Goal: Information Seeking & Learning: Learn about a topic

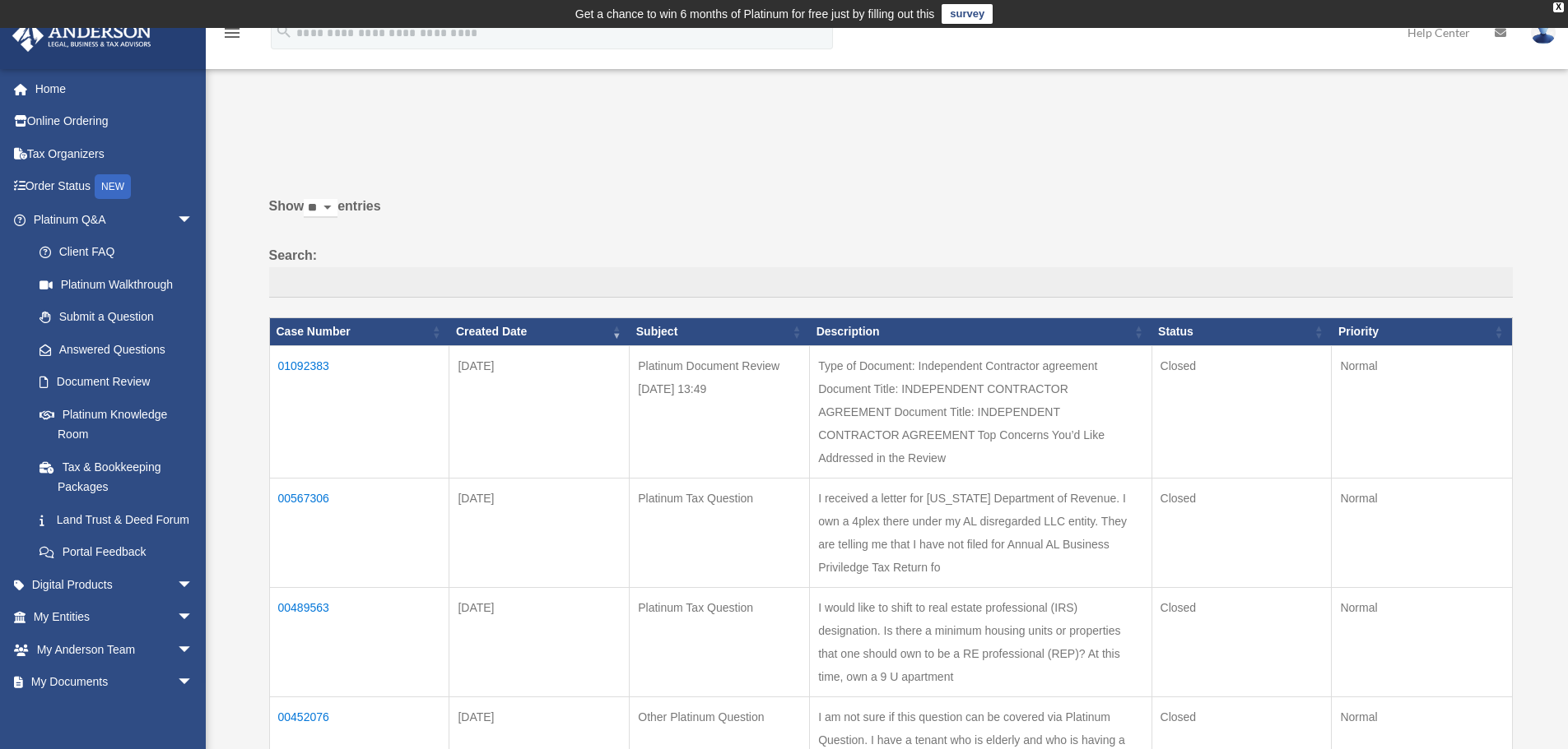
click at [302, 363] on td "01092383" at bounding box center [359, 411] width 180 height 132
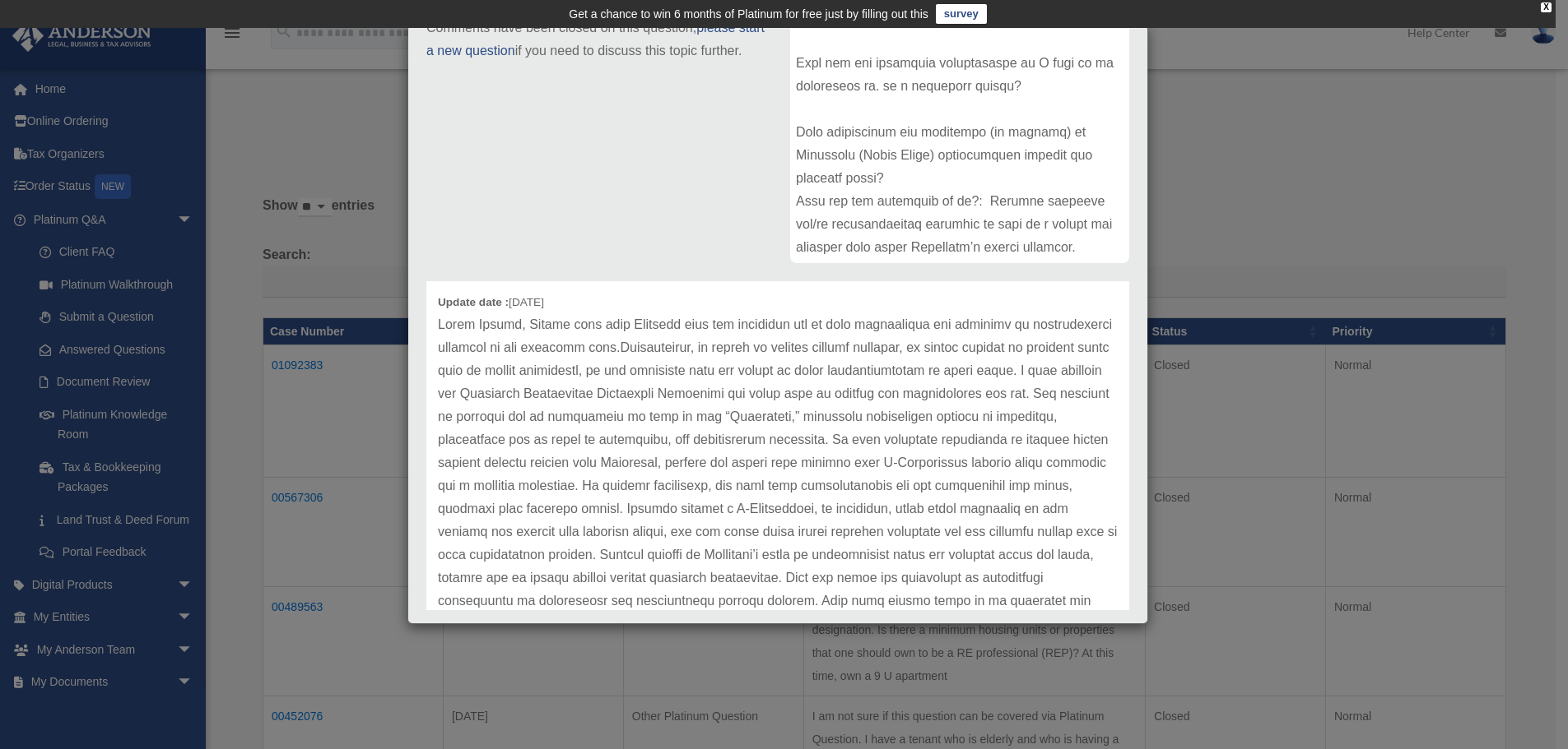
scroll to position [83, 0]
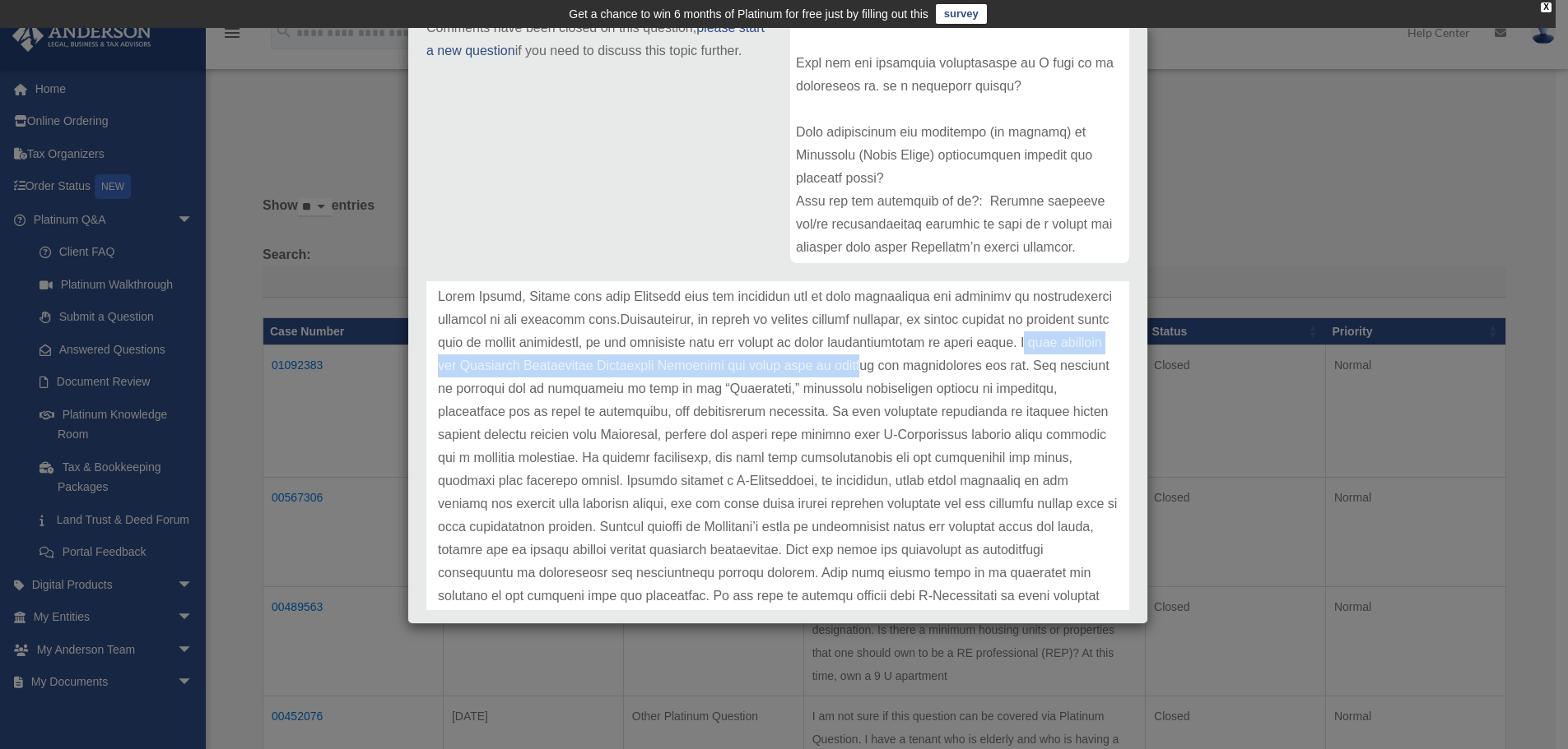
drag, startPoint x: 516, startPoint y: 362, endPoint x: 1028, endPoint y: 376, distance: 512.2
click at [1028, 376] on p at bounding box center [778, 515] width 680 height 460
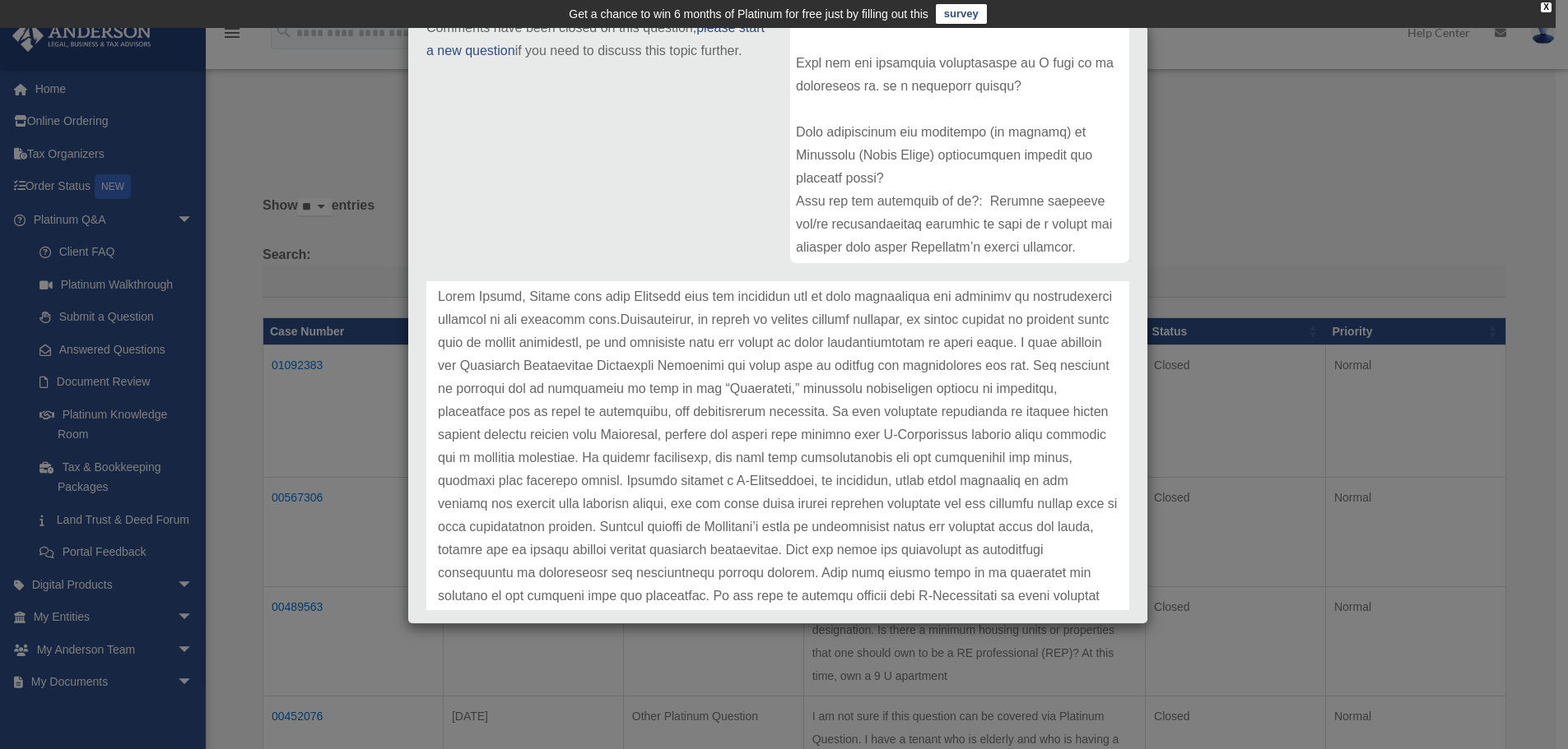
click at [1027, 388] on p at bounding box center [778, 515] width 680 height 460
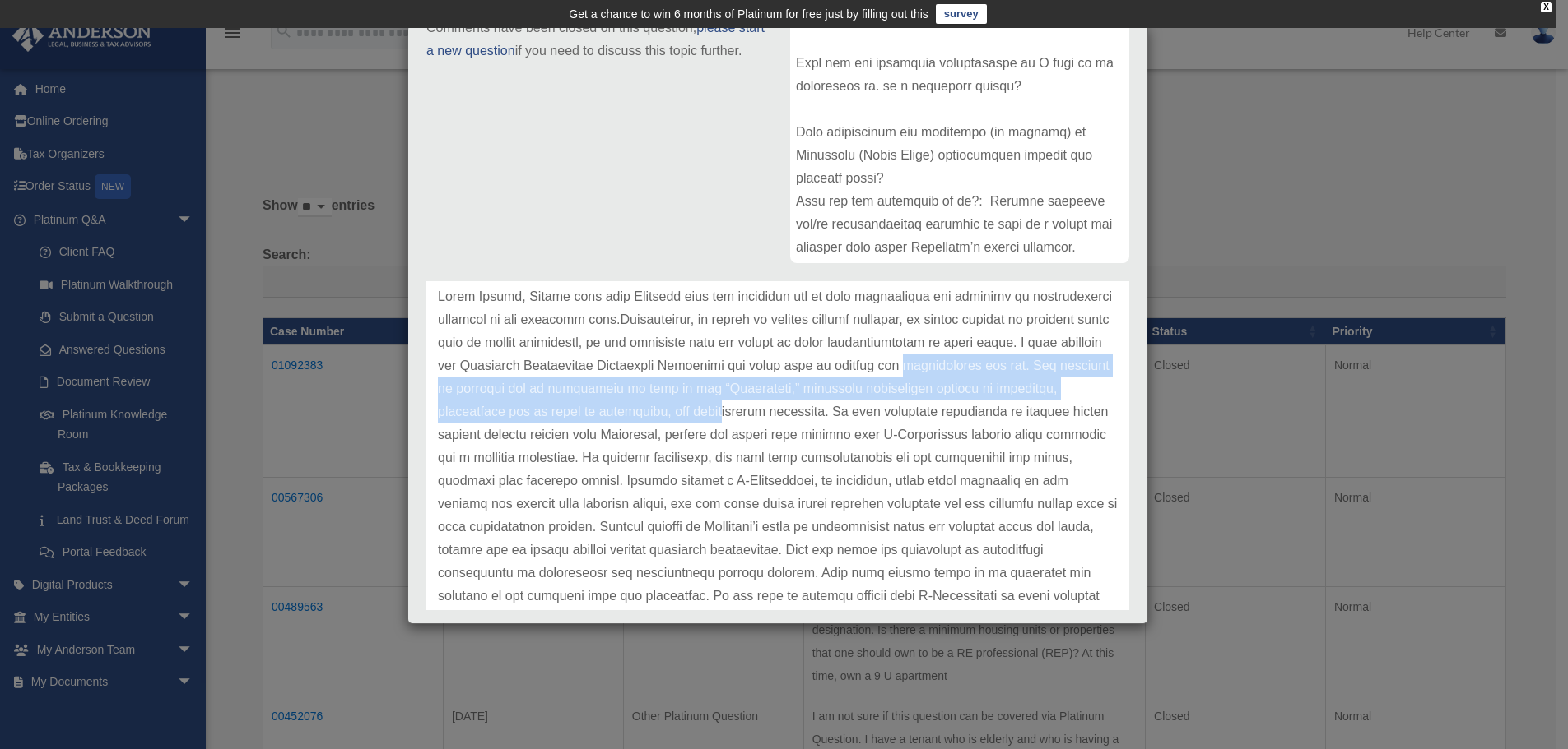
drag, startPoint x: 438, startPoint y: 393, endPoint x: 831, endPoint y: 403, distance: 393.1
click at [831, 403] on div "Update date : [DATE]" at bounding box center [778, 515] width 703 height 530
click at [832, 410] on p at bounding box center [778, 515] width 680 height 460
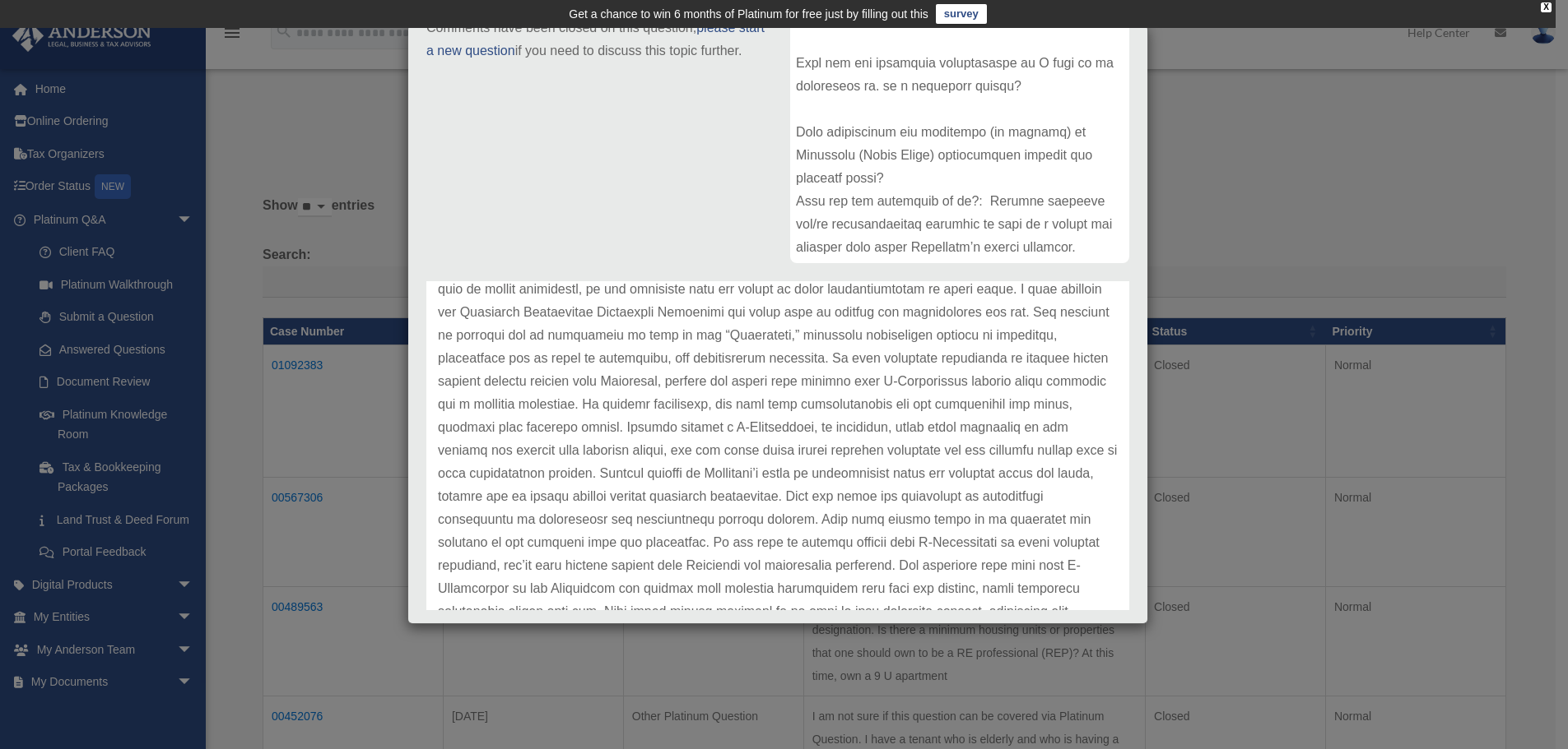
scroll to position [164, 0]
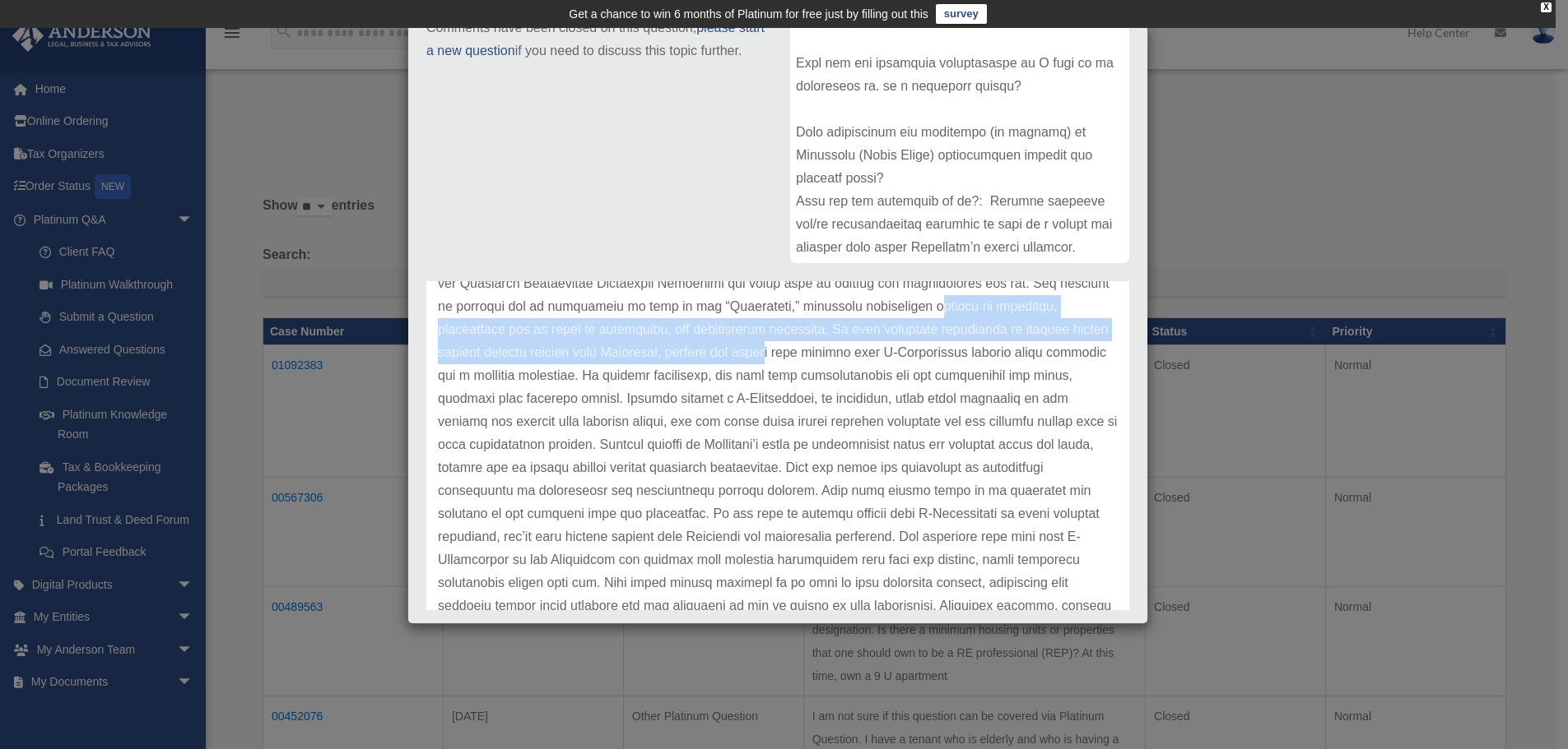
drag, startPoint x: 440, startPoint y: 335, endPoint x: 955, endPoint y: 346, distance: 515.1
click at [955, 346] on p at bounding box center [778, 434] width 680 height 460
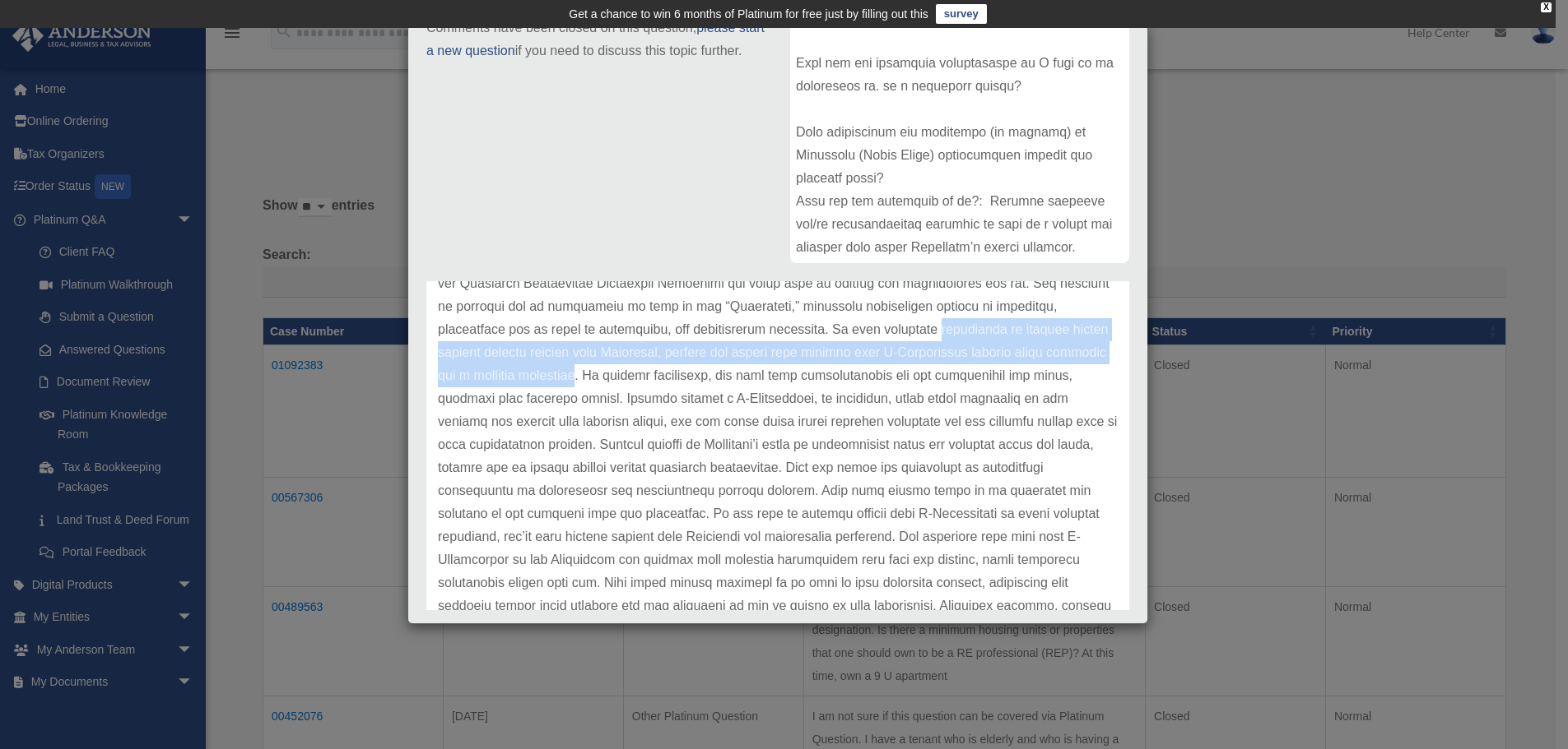
drag, startPoint x: 434, startPoint y: 353, endPoint x: 797, endPoint y: 382, distance: 364.2
click at [797, 382] on div "Update date : [DATE]" at bounding box center [778, 434] width 703 height 530
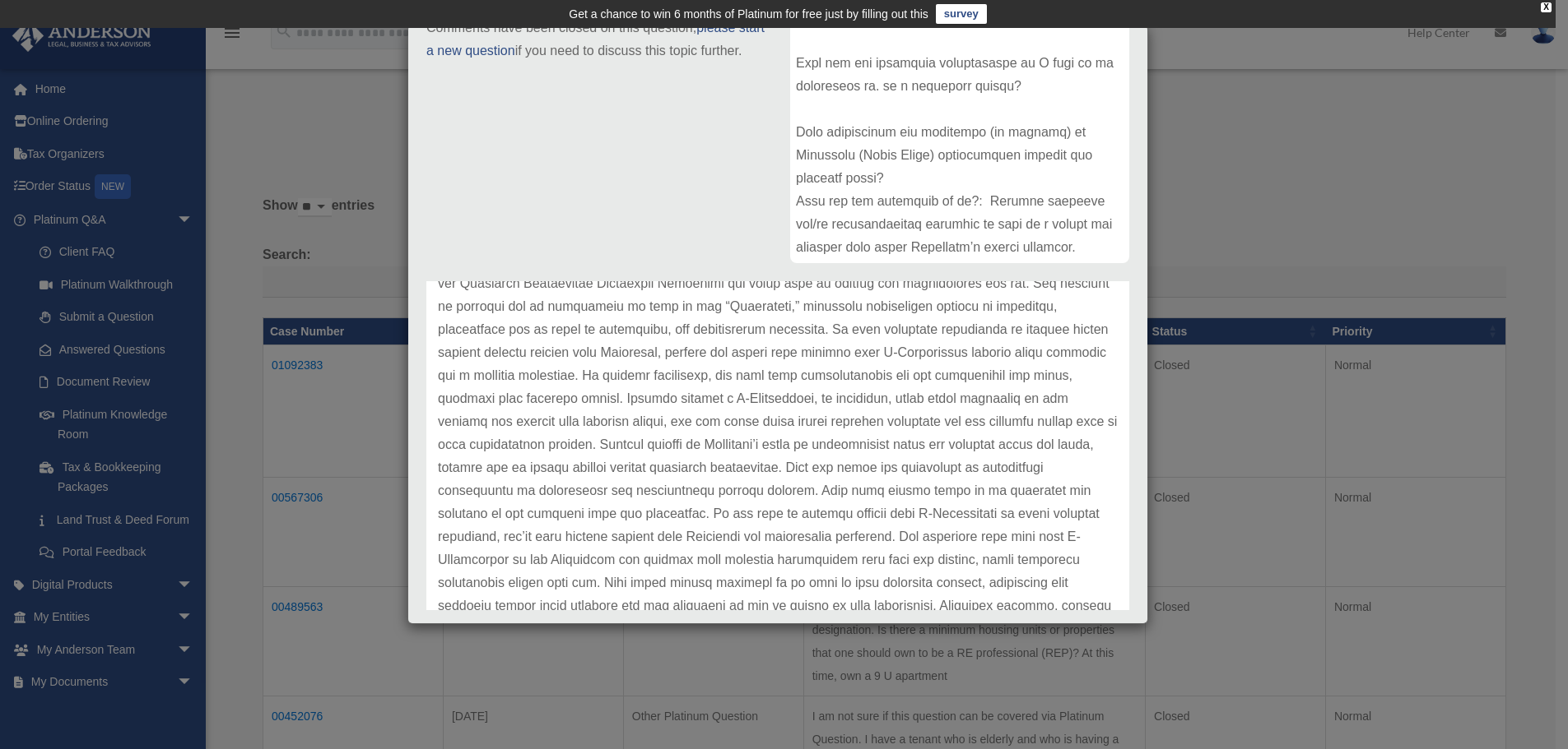
click at [804, 378] on p at bounding box center [778, 434] width 680 height 460
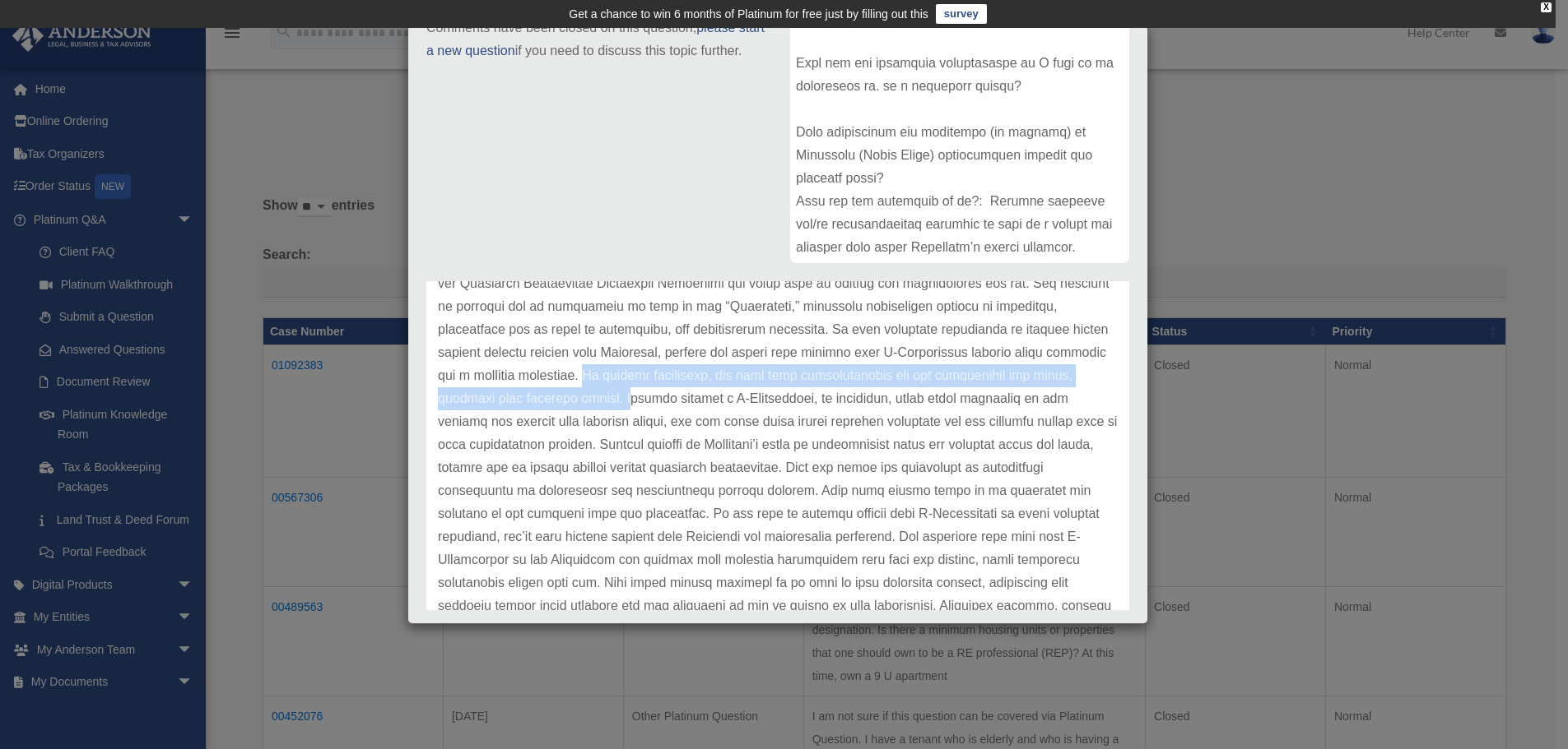
drag, startPoint x: 802, startPoint y: 378, endPoint x: 794, endPoint y: 406, distance: 29.1
click at [794, 406] on p at bounding box center [778, 434] width 680 height 460
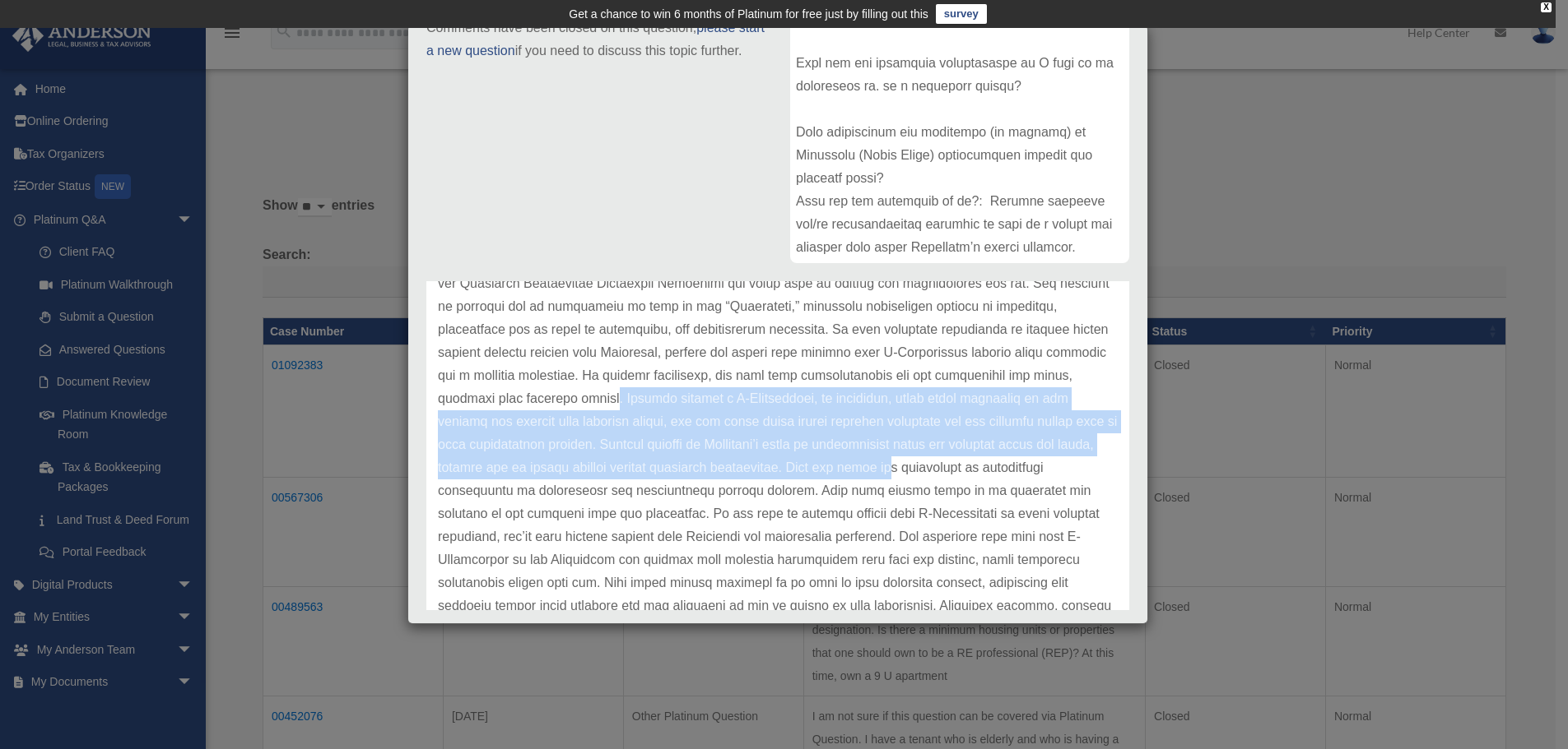
drag, startPoint x: 777, startPoint y: 394, endPoint x: 1058, endPoint y: 465, distance: 289.8
click at [1058, 465] on p at bounding box center [778, 434] width 680 height 460
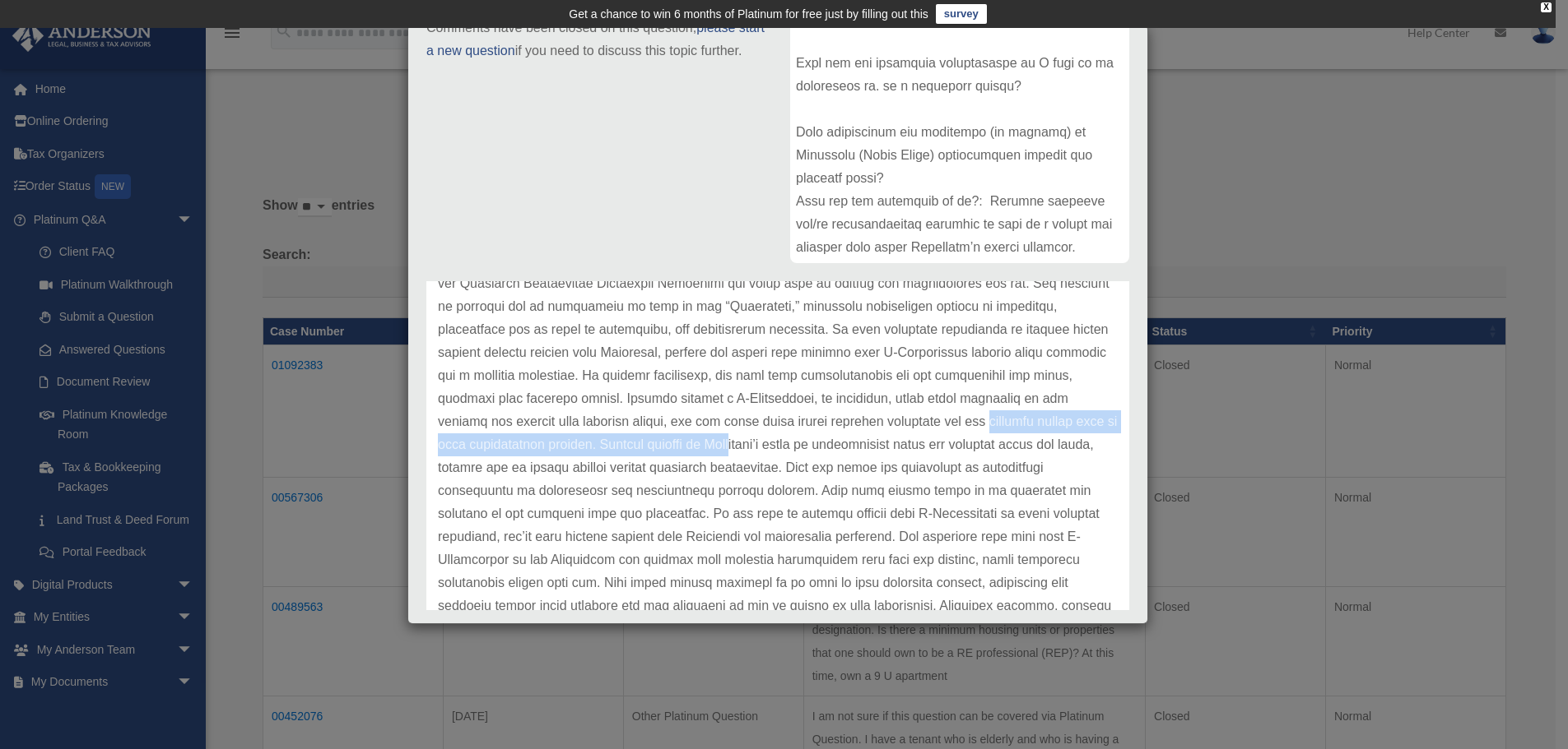
drag, startPoint x: 434, startPoint y: 441, endPoint x: 855, endPoint y: 444, distance: 421.0
click at [855, 444] on div "Update date : [DATE]" at bounding box center [778, 434] width 703 height 530
click at [855, 444] on p at bounding box center [778, 434] width 680 height 460
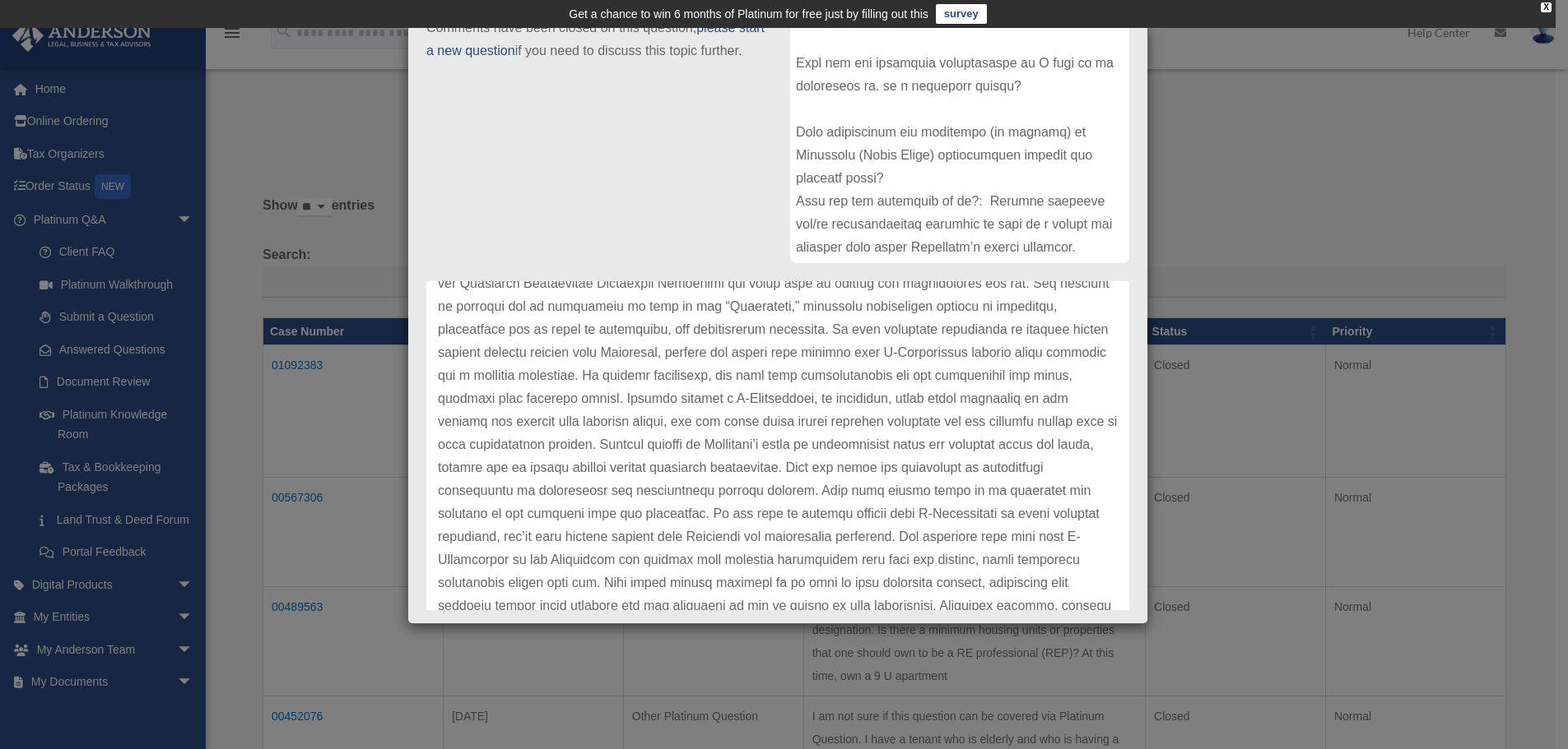
scroll to position [247, 0]
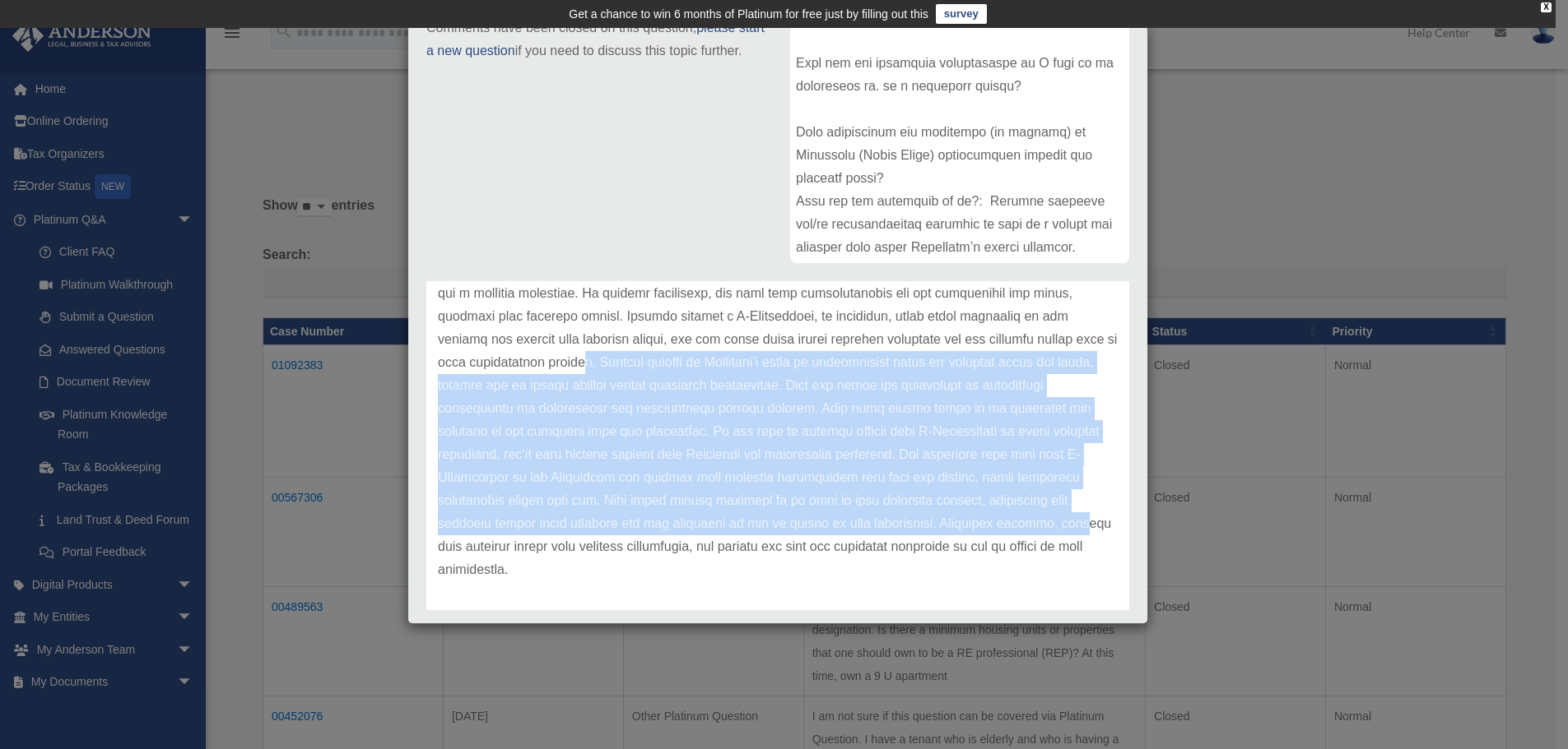
drag, startPoint x: 700, startPoint y: 364, endPoint x: 575, endPoint y: 545, distance: 220.0
click at [575, 545] on p at bounding box center [778, 351] width 680 height 460
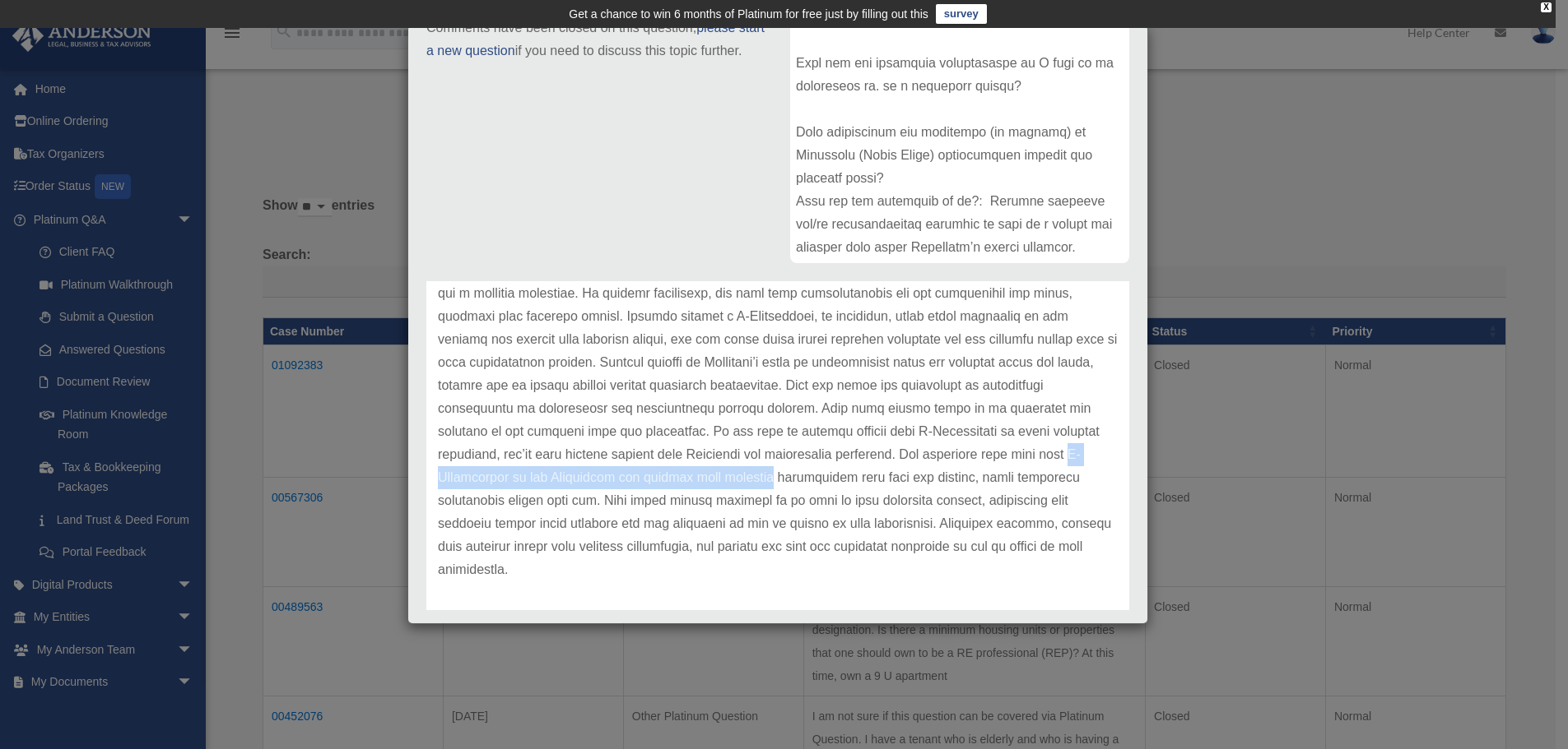
drag, startPoint x: 601, startPoint y: 477, endPoint x: 934, endPoint y: 481, distance: 333.0
click at [934, 481] on p at bounding box center [778, 351] width 680 height 460
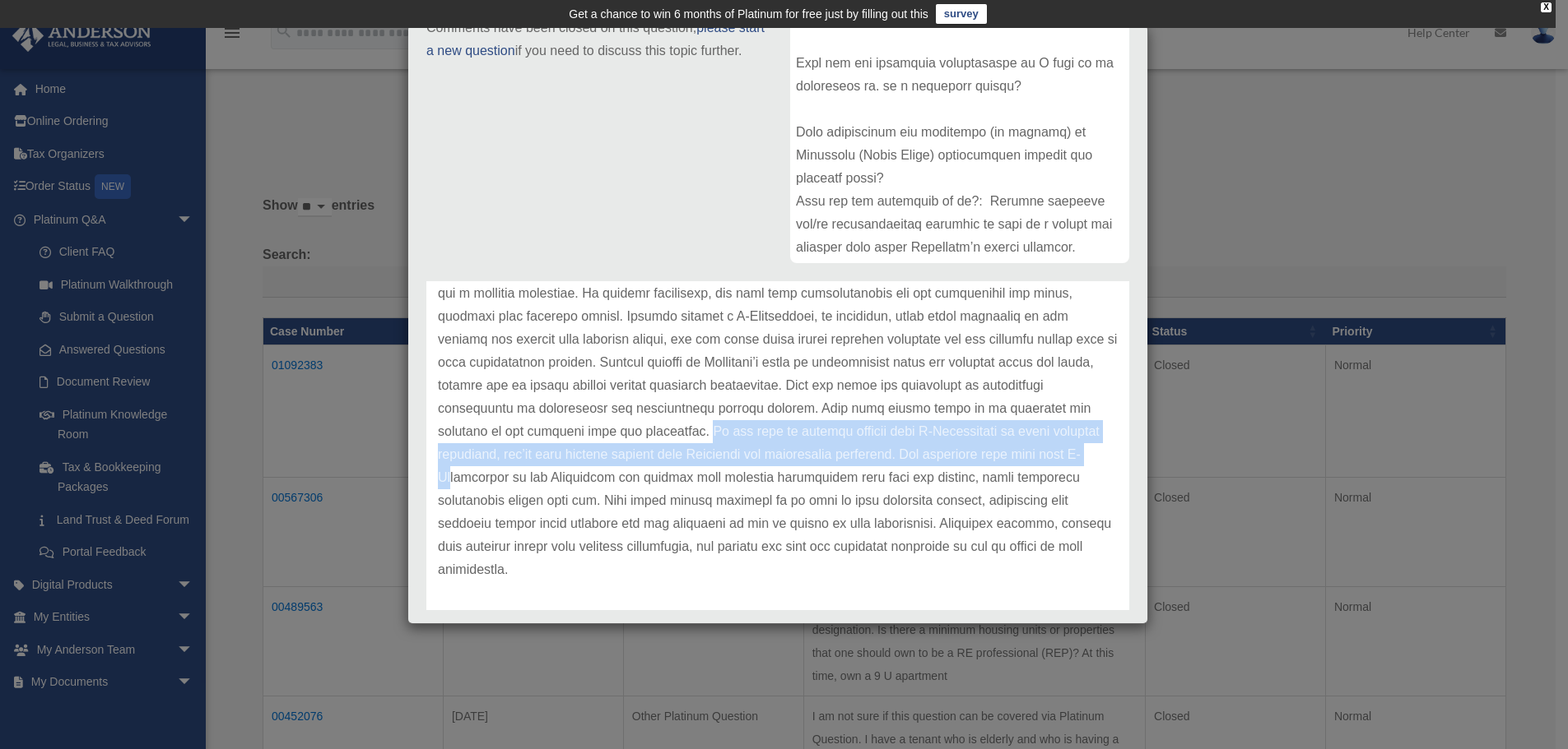
drag, startPoint x: 805, startPoint y: 431, endPoint x: 636, endPoint y: 488, distance: 178.4
click at [636, 488] on p at bounding box center [778, 351] width 680 height 460
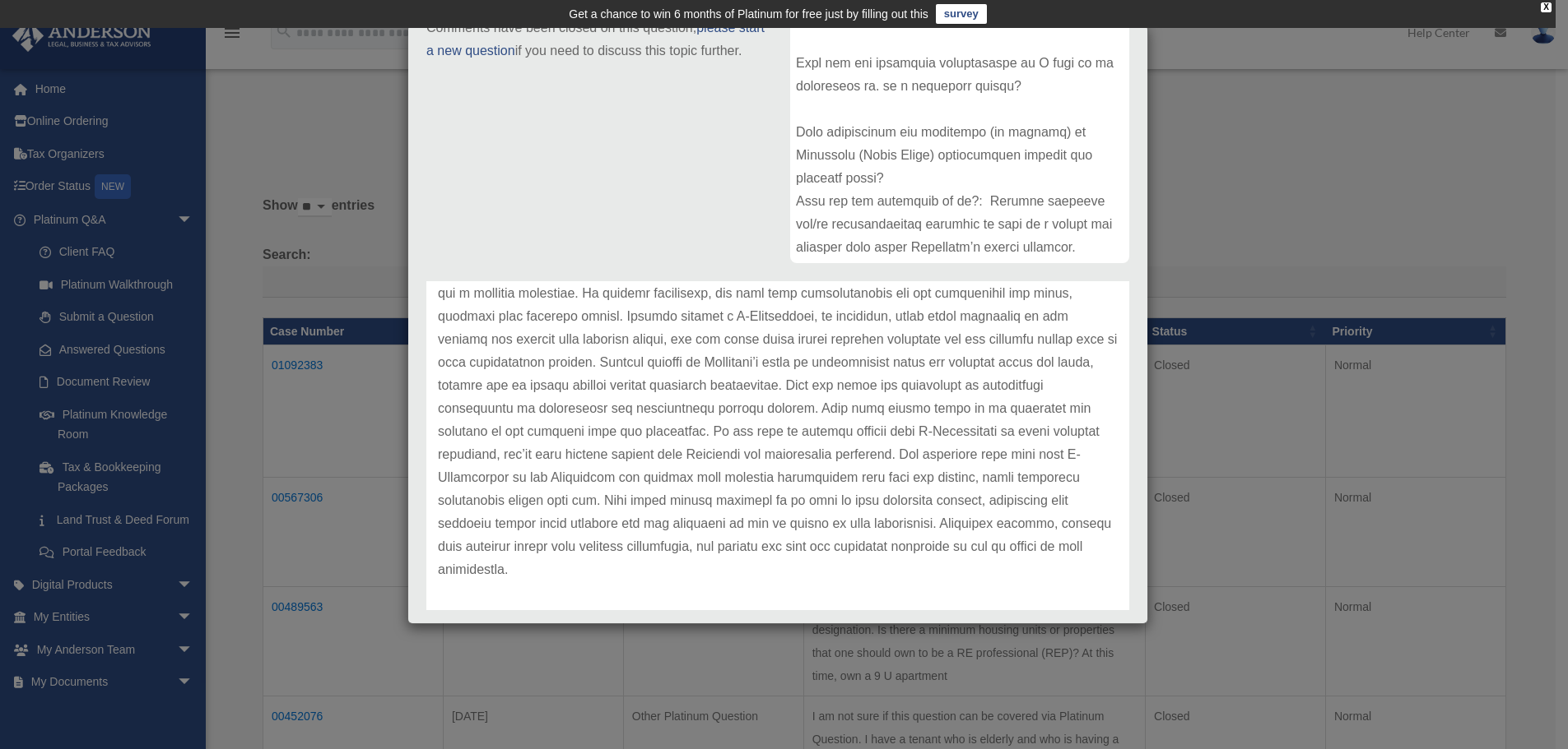
click at [821, 531] on p at bounding box center [778, 351] width 680 height 460
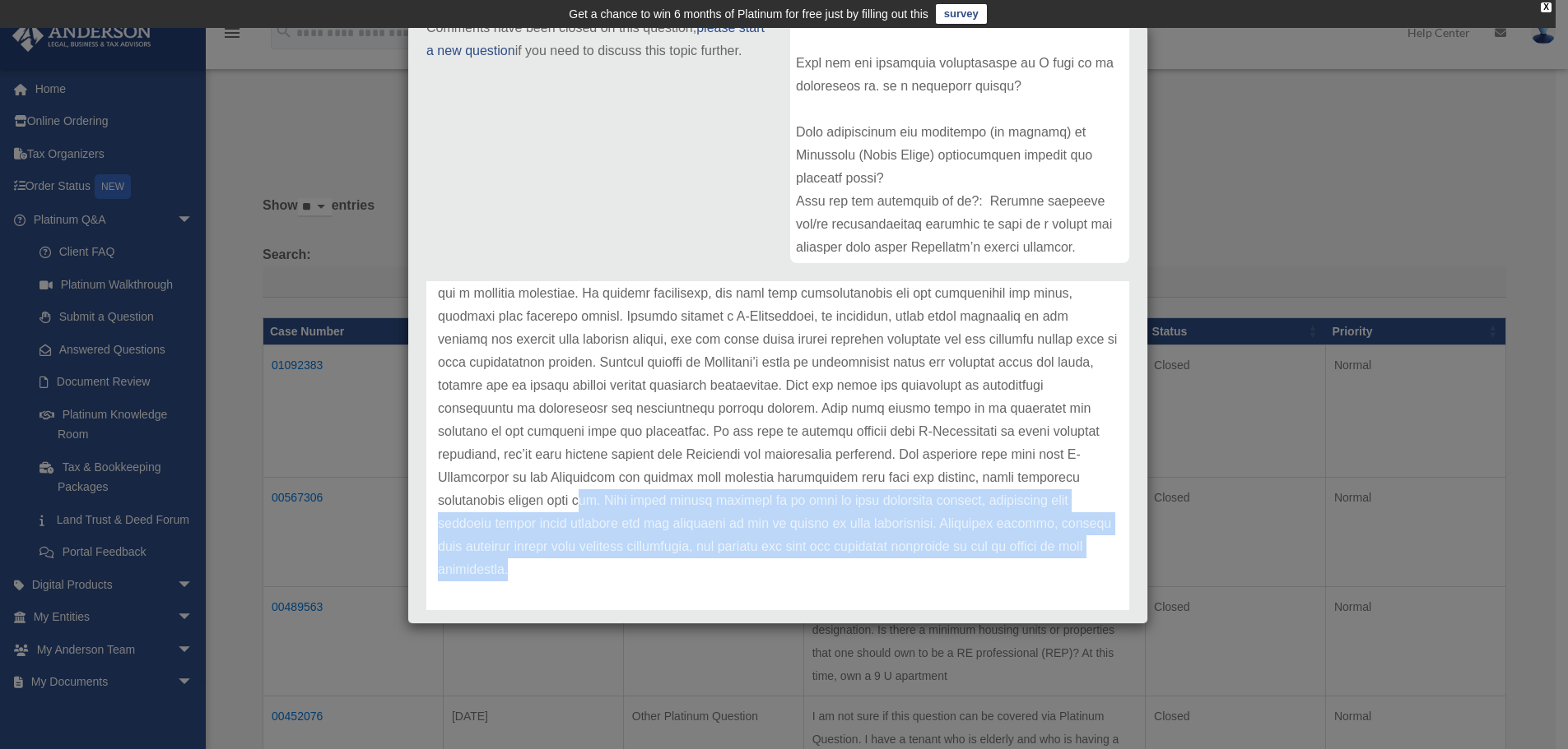
drag, startPoint x: 777, startPoint y: 503, endPoint x: 1041, endPoint y: 562, distance: 270.5
click at [1041, 562] on p at bounding box center [778, 351] width 680 height 460
drag, startPoint x: 1042, startPoint y: 562, endPoint x: 948, endPoint y: 598, distance: 100.7
click at [1042, 562] on p at bounding box center [778, 351] width 680 height 460
click at [540, 580] on p at bounding box center [778, 351] width 680 height 460
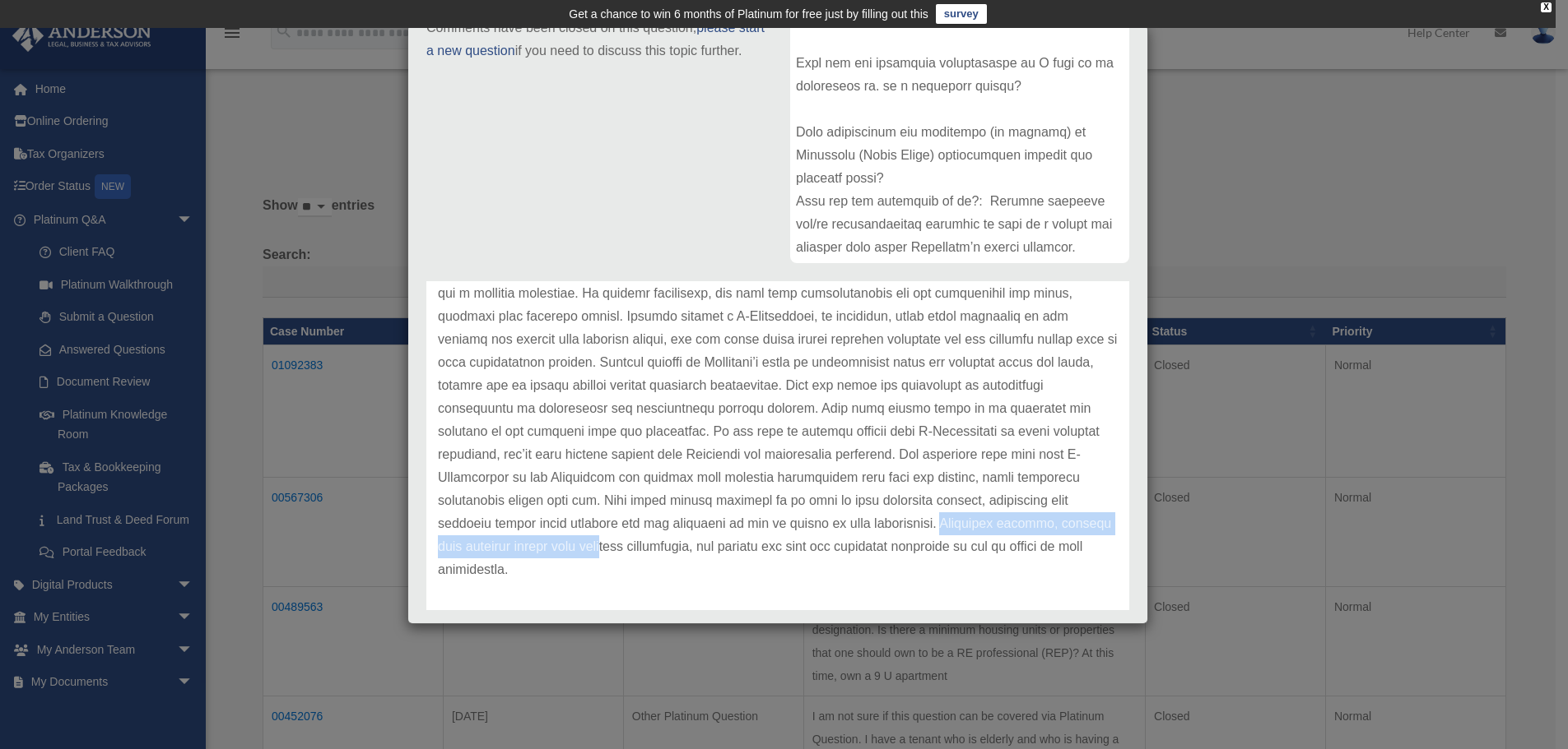
drag, startPoint x: 433, startPoint y: 548, endPoint x: 779, endPoint y: 553, distance: 346.0
click at [779, 553] on div "Update date : [DATE]" at bounding box center [778, 351] width 703 height 530
click at [776, 569] on p at bounding box center [778, 351] width 680 height 460
drag, startPoint x: 703, startPoint y: 547, endPoint x: 923, endPoint y: 550, distance: 220.0
click at [923, 550] on p at bounding box center [778, 351] width 680 height 460
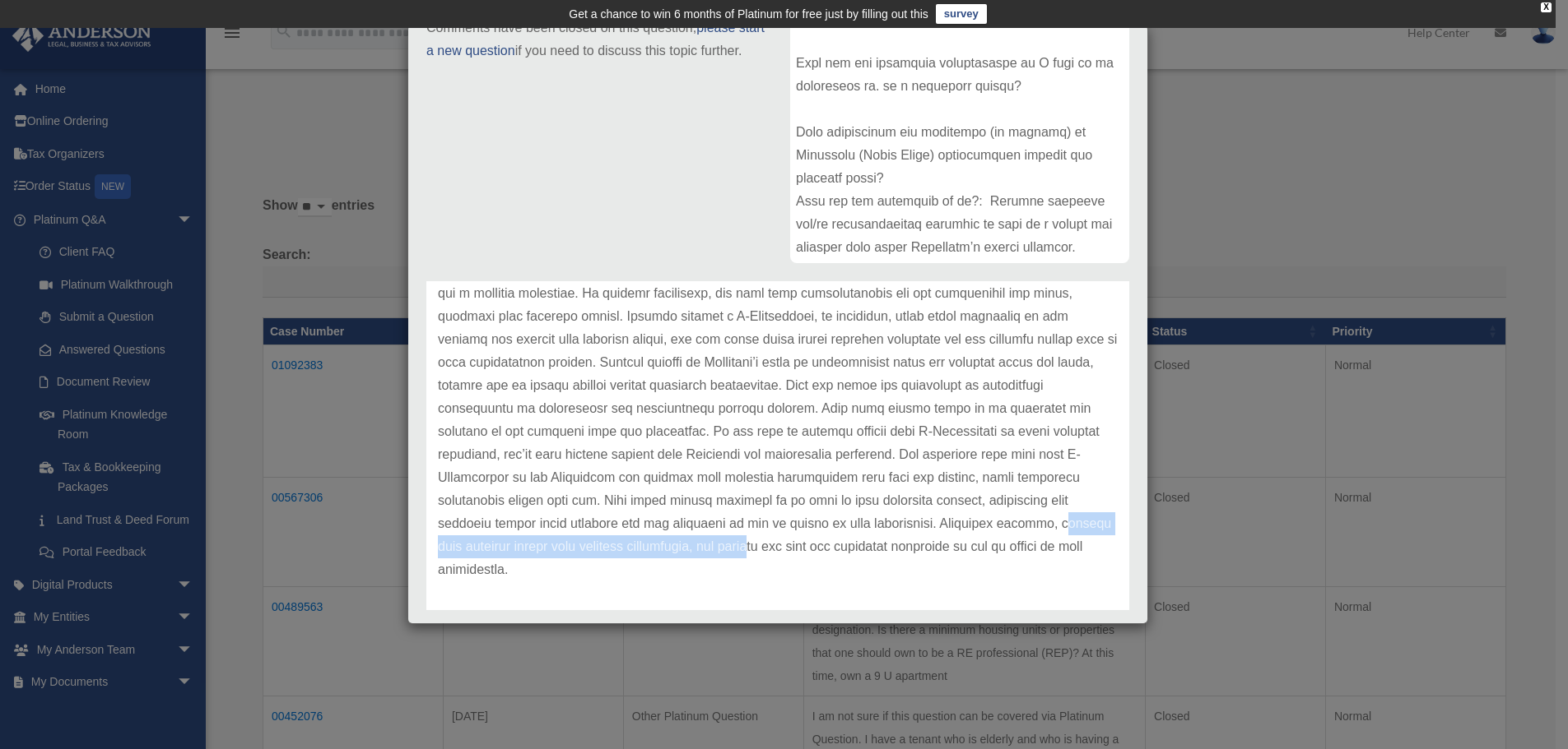
click at [923, 550] on p at bounding box center [778, 351] width 680 height 460
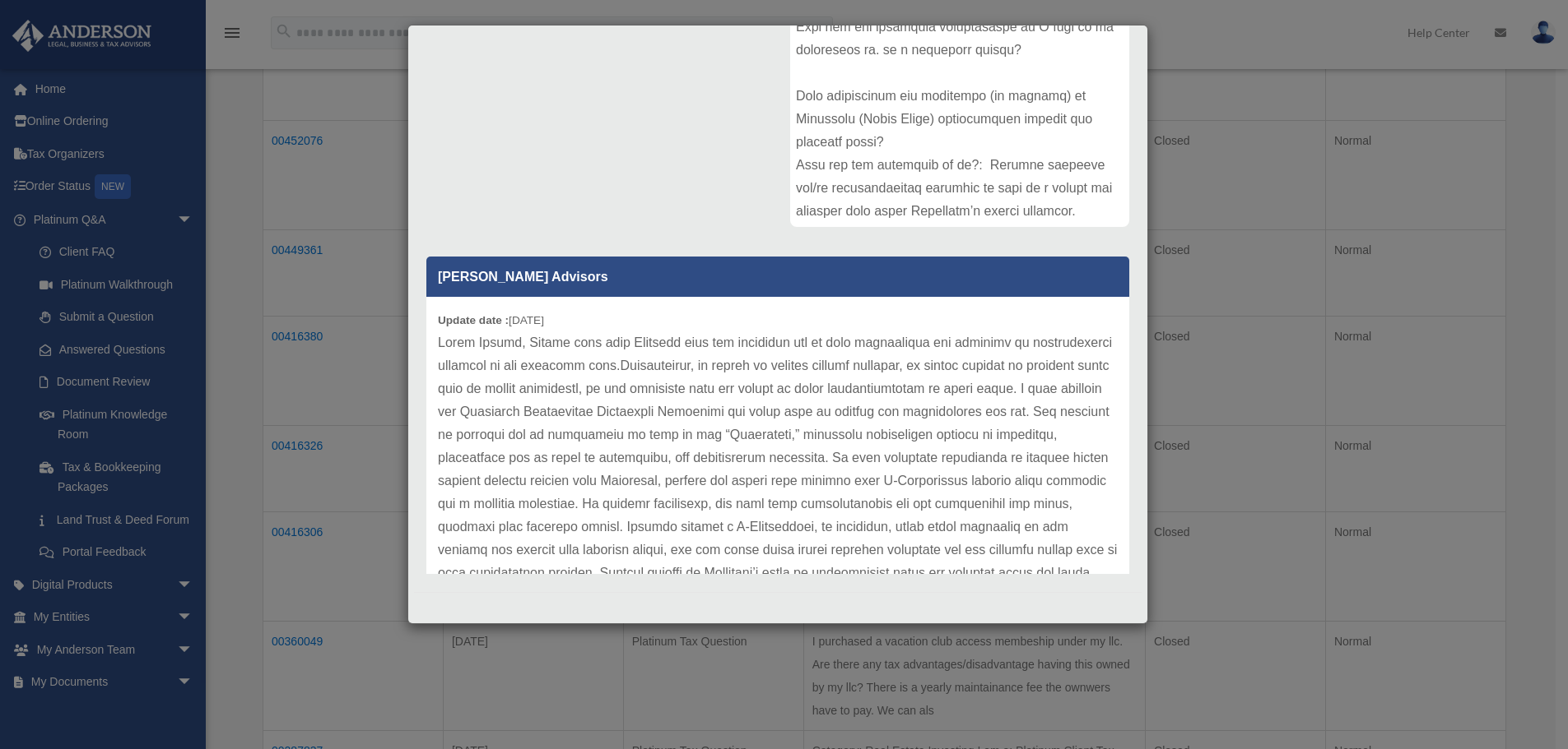
scroll to position [252, 0]
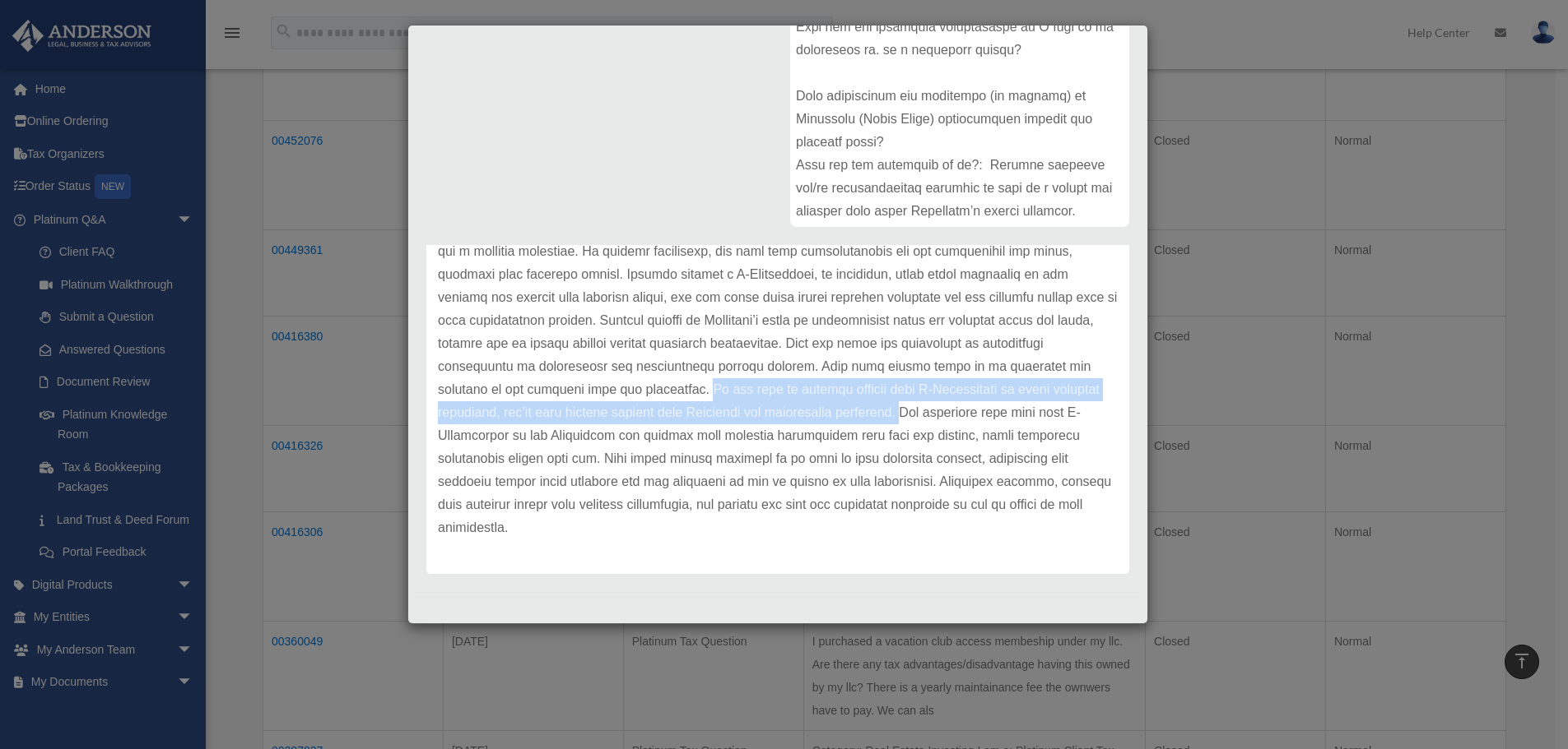
drag, startPoint x: 804, startPoint y: 384, endPoint x: 1054, endPoint y: 416, distance: 252.0
click at [1054, 416] on p at bounding box center [778, 309] width 680 height 460
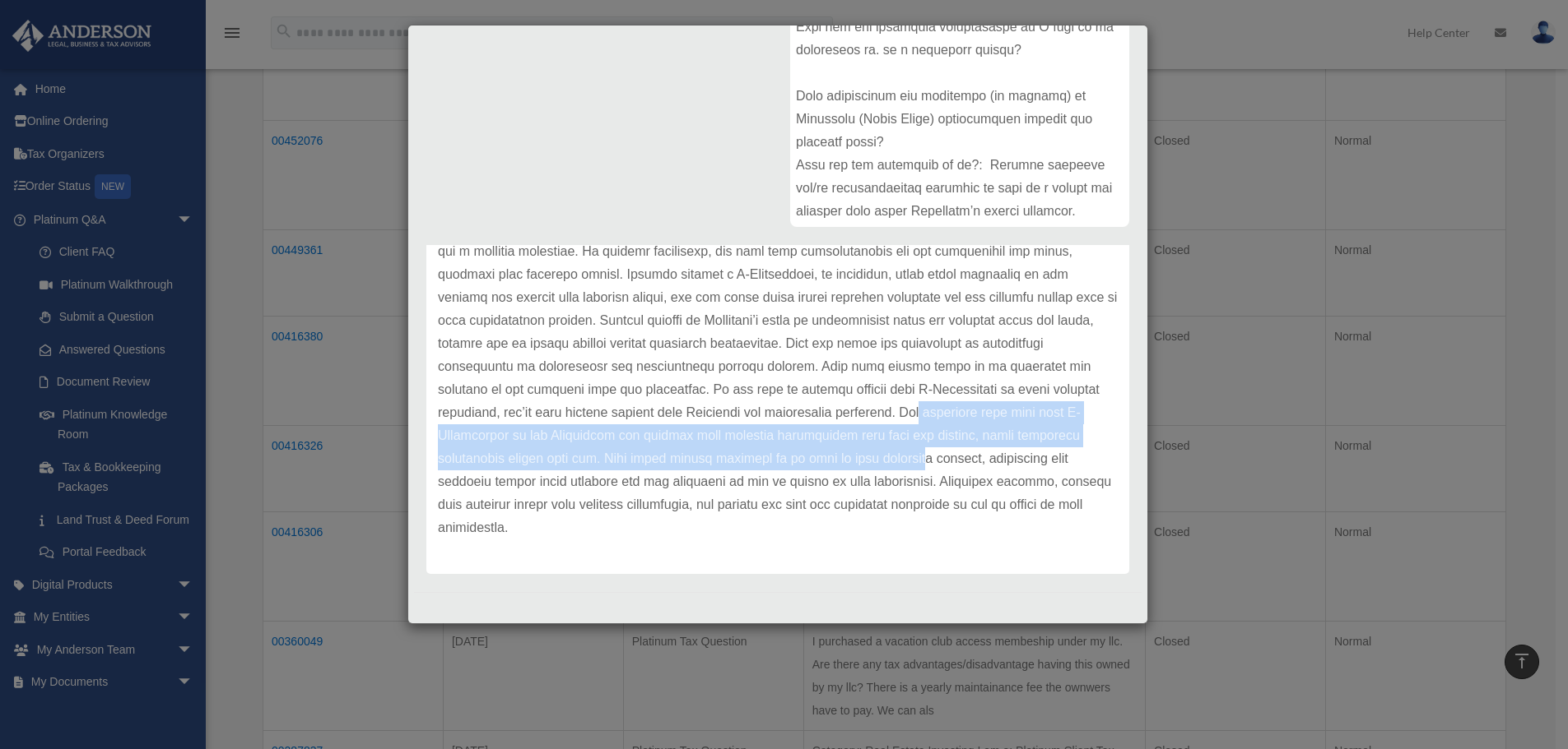
drag, startPoint x: 1083, startPoint y: 410, endPoint x: 1084, endPoint y: 468, distance: 58.0
click at [1084, 468] on p at bounding box center [778, 309] width 680 height 460
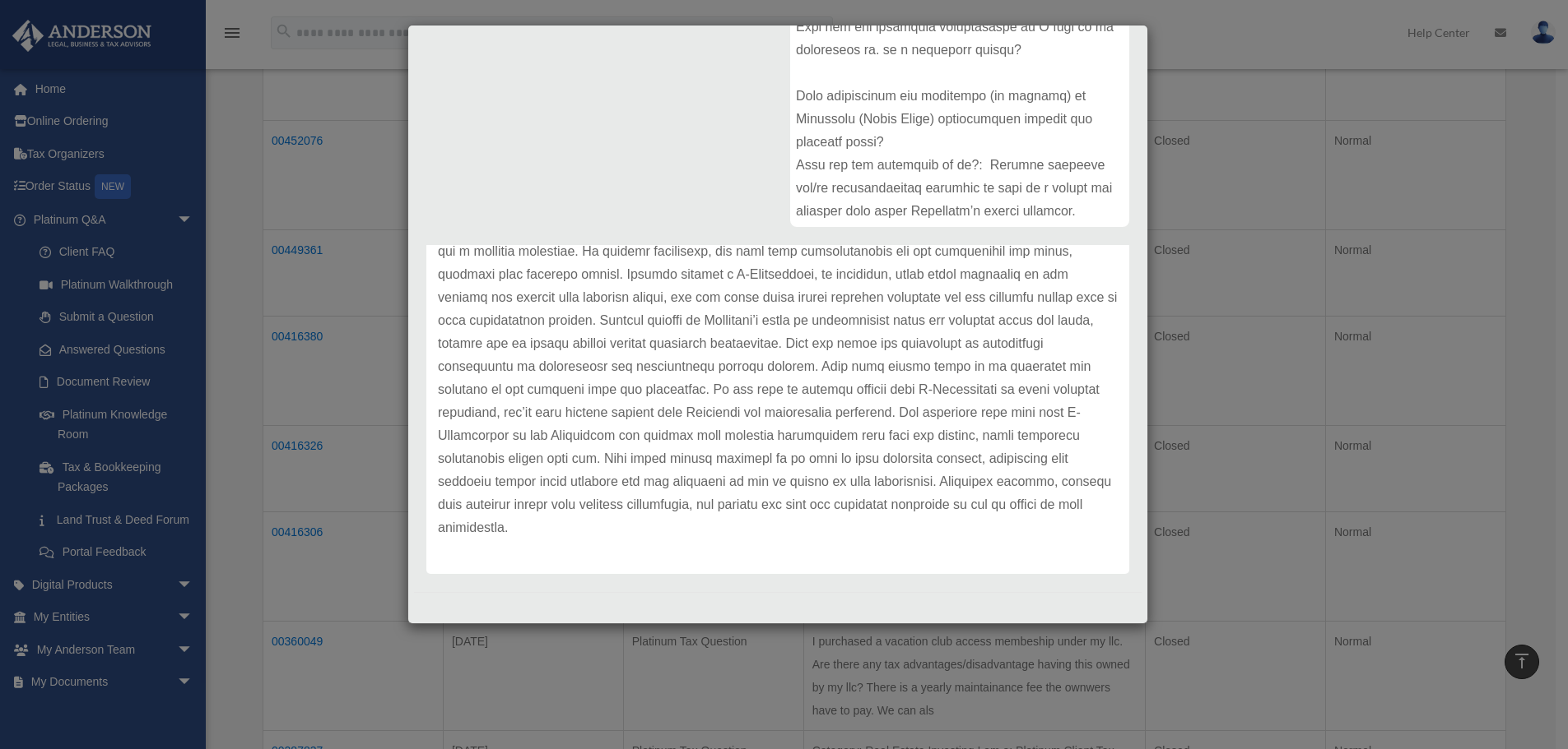
click at [962, 522] on p at bounding box center [778, 309] width 680 height 460
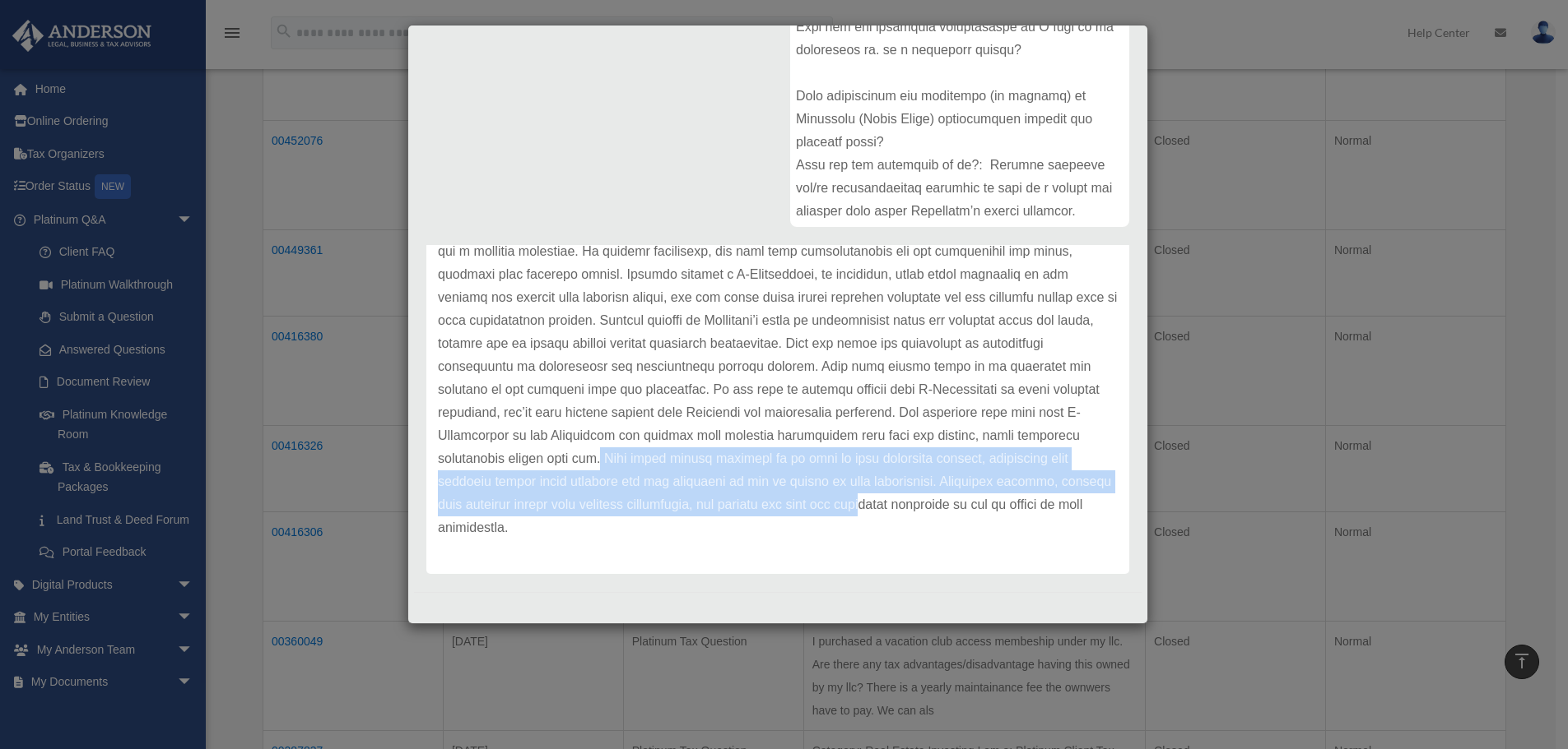
drag, startPoint x: 749, startPoint y: 453, endPoint x: 1041, endPoint y: 514, distance: 298.3
click at [1041, 514] on p at bounding box center [778, 309] width 680 height 460
drag, startPoint x: 753, startPoint y: 460, endPoint x: 908, endPoint y: 554, distance: 181.3
click at [908, 555] on div "Update date : [DATE]" at bounding box center [778, 309] width 703 height 530
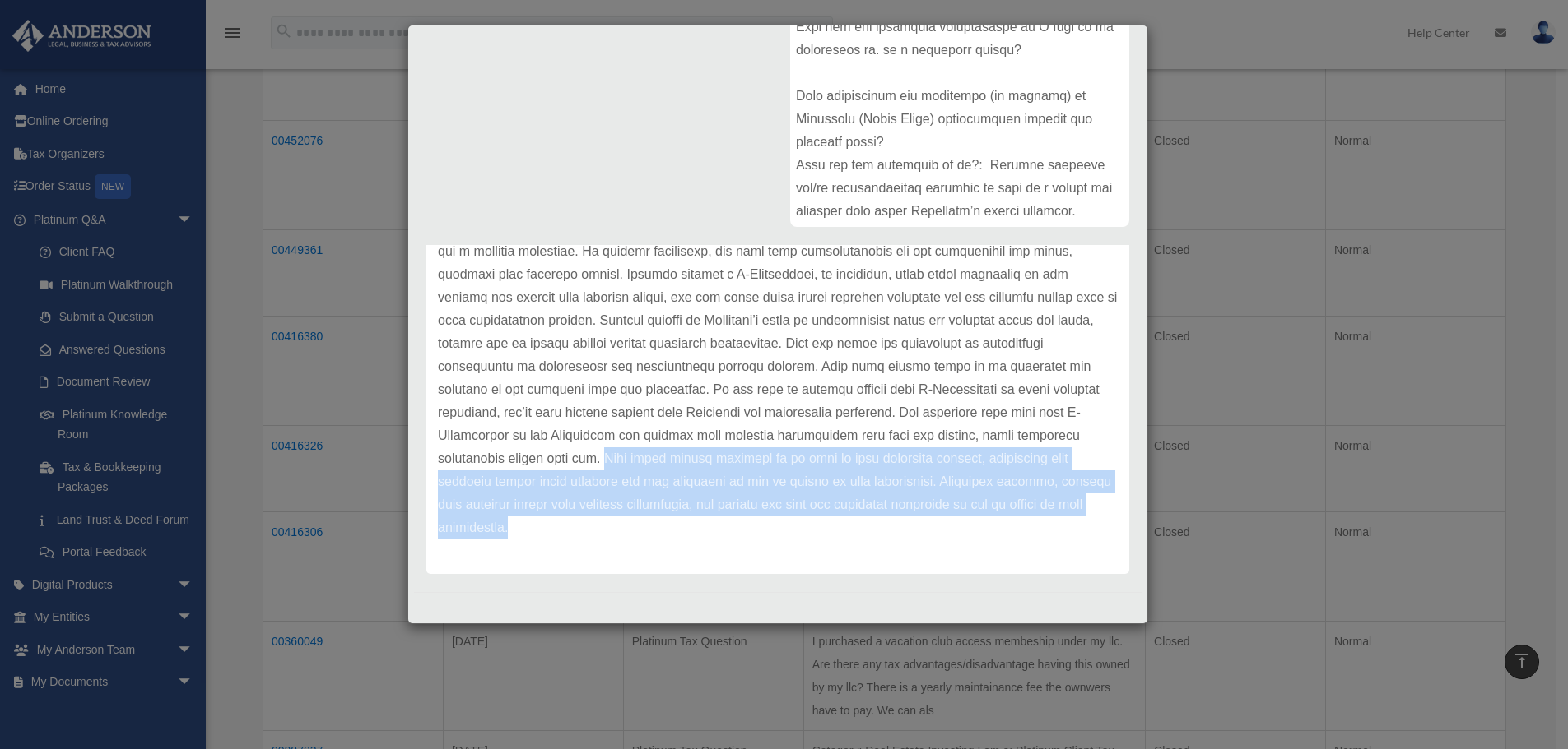
click at [908, 554] on div "Update date : [DATE]" at bounding box center [778, 309] width 703 height 530
drag, startPoint x: 748, startPoint y: 458, endPoint x: 1048, endPoint y: 534, distance: 309.5
click at [1048, 534] on p at bounding box center [778, 309] width 680 height 460
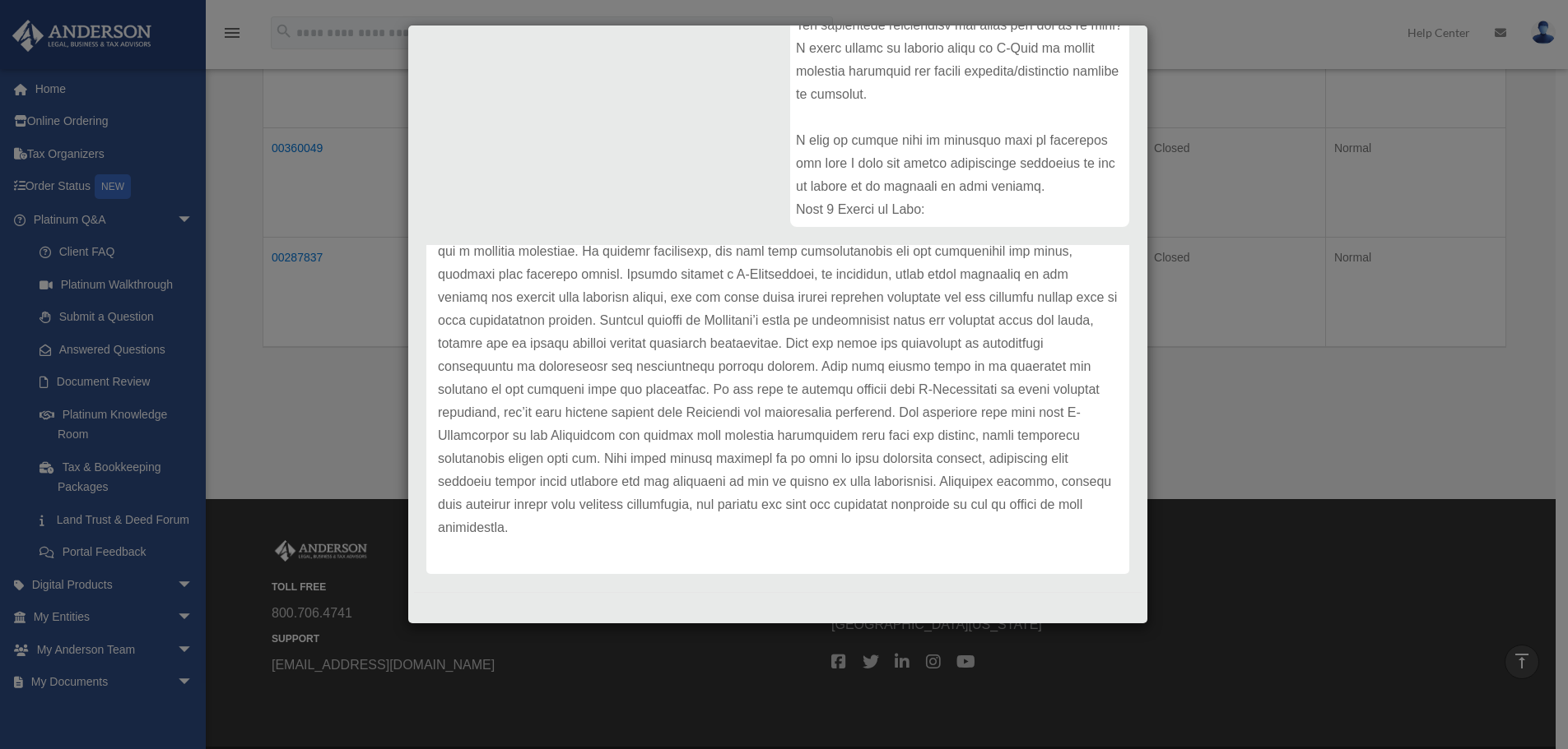
scroll to position [1354, 0]
drag, startPoint x: 812, startPoint y: 155, endPoint x: 1013, endPoint y: 169, distance: 201.5
click at [1013, 169] on div at bounding box center [959, 104] width 339 height 247
drag, startPoint x: 1017, startPoint y: 193, endPoint x: 819, endPoint y: 177, distance: 198.6
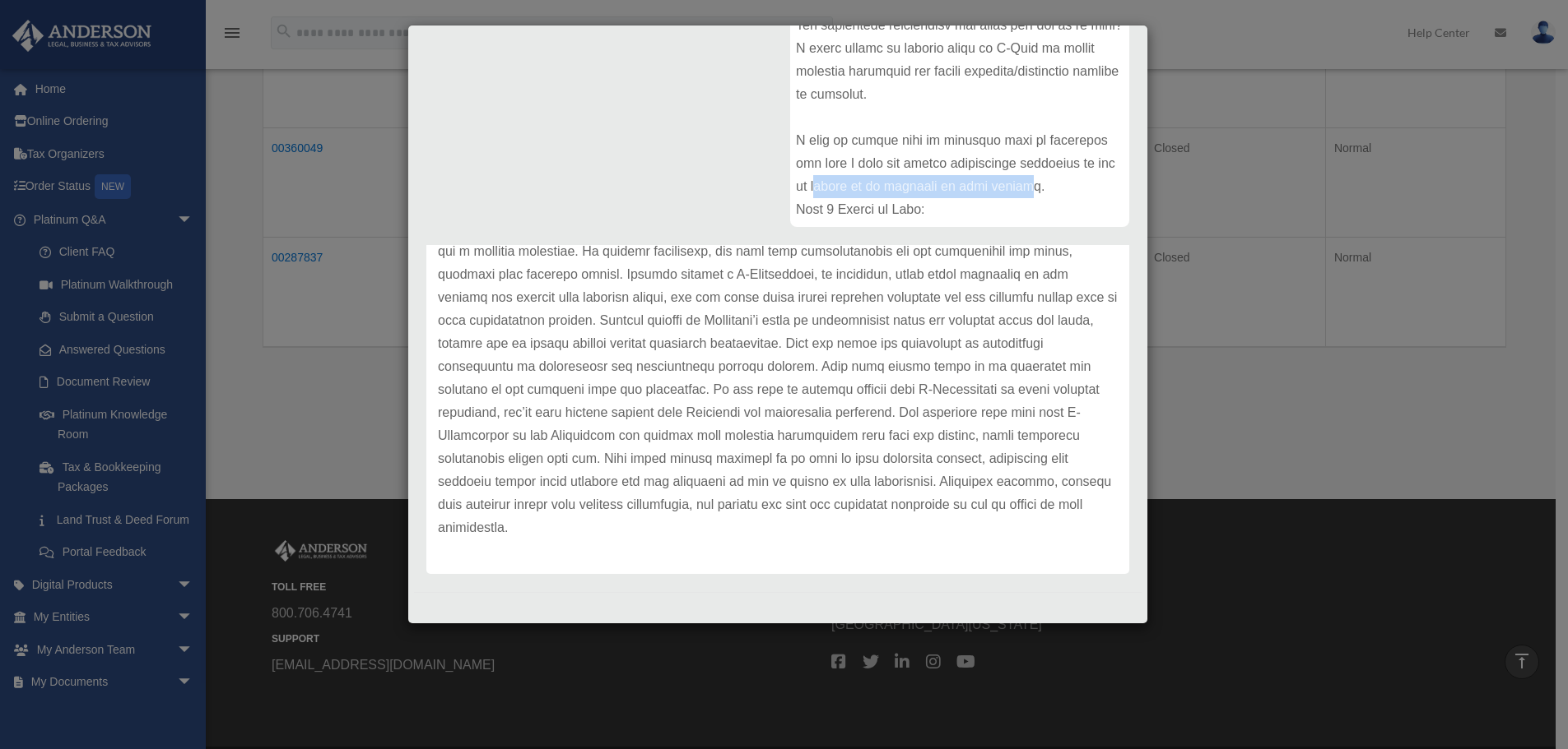
click at [819, 177] on div at bounding box center [959, 104] width 339 height 247
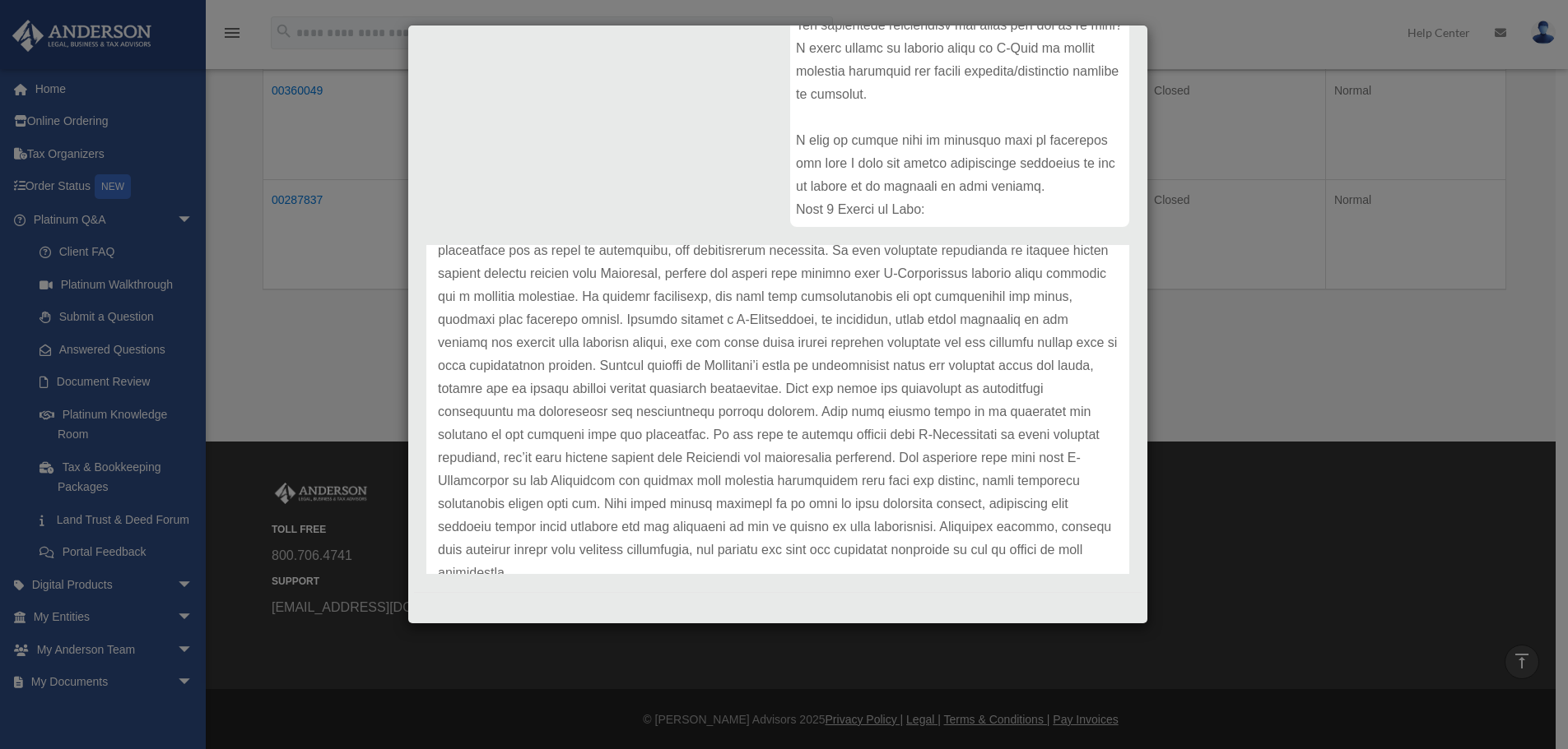
scroll to position [171, 0]
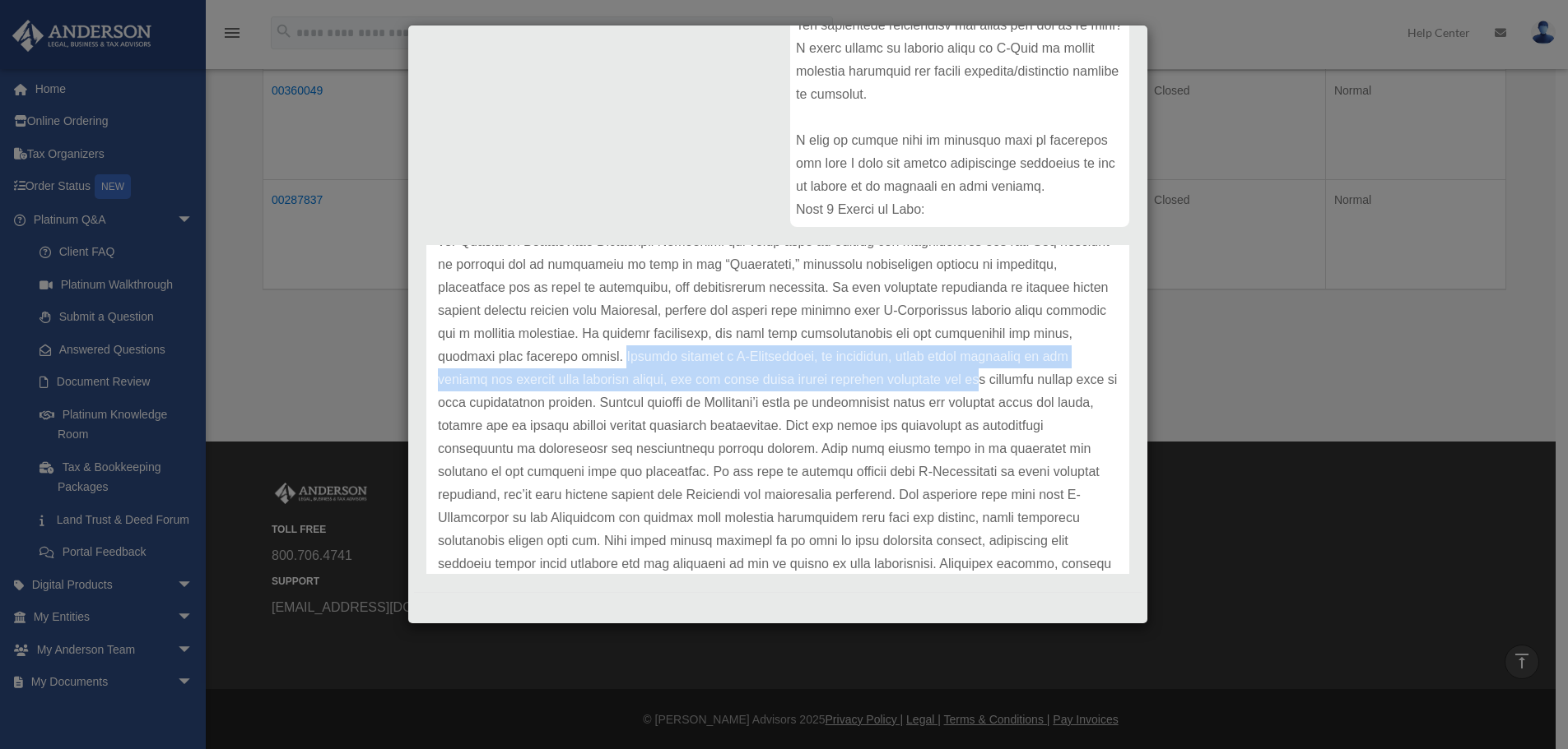
drag, startPoint x: 788, startPoint y: 356, endPoint x: 1075, endPoint y: 371, distance: 287.4
click at [1075, 371] on p at bounding box center [778, 391] width 680 height 460
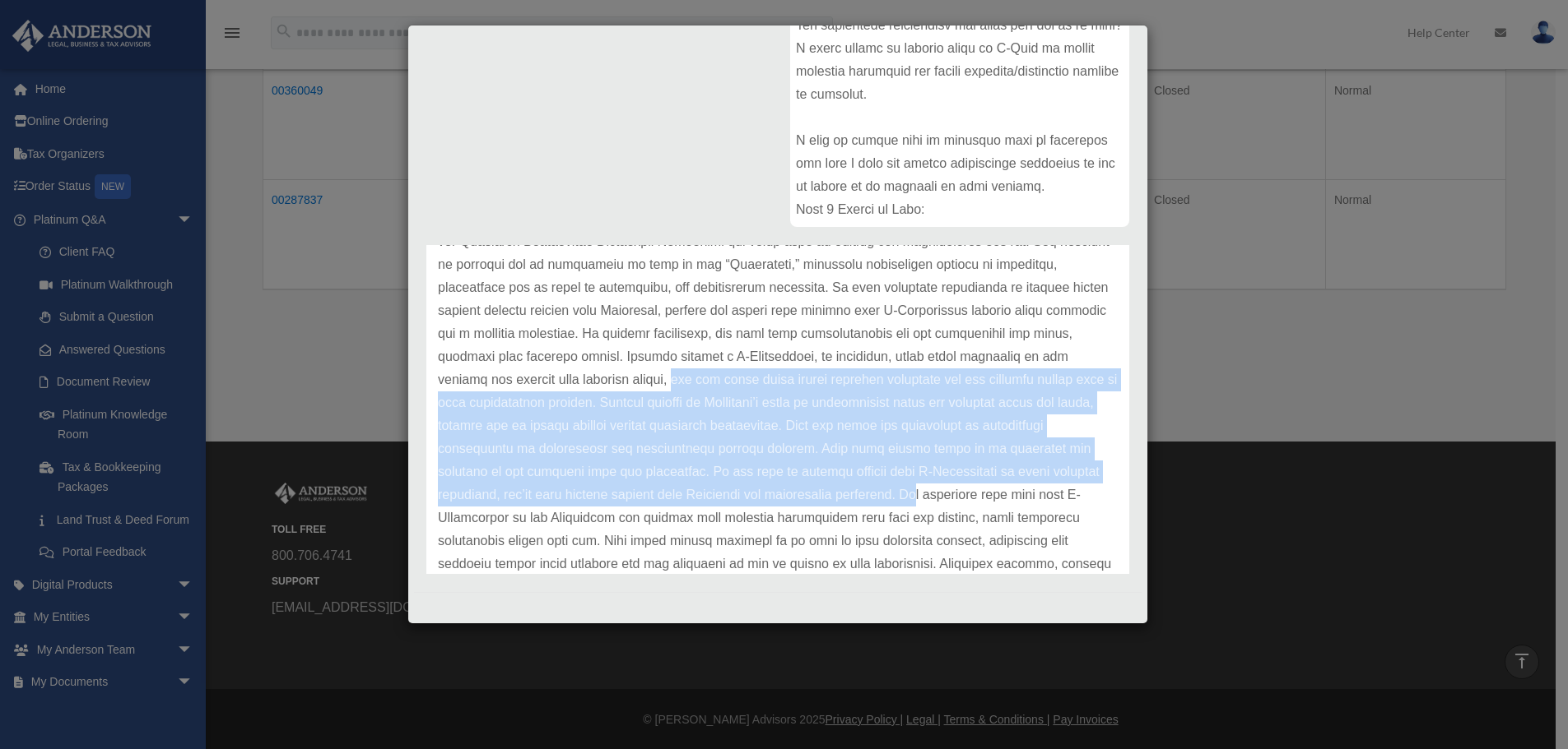
drag, startPoint x: 803, startPoint y: 377, endPoint x: 1069, endPoint y: 490, distance: 289.0
click at [1069, 490] on p at bounding box center [778, 391] width 680 height 460
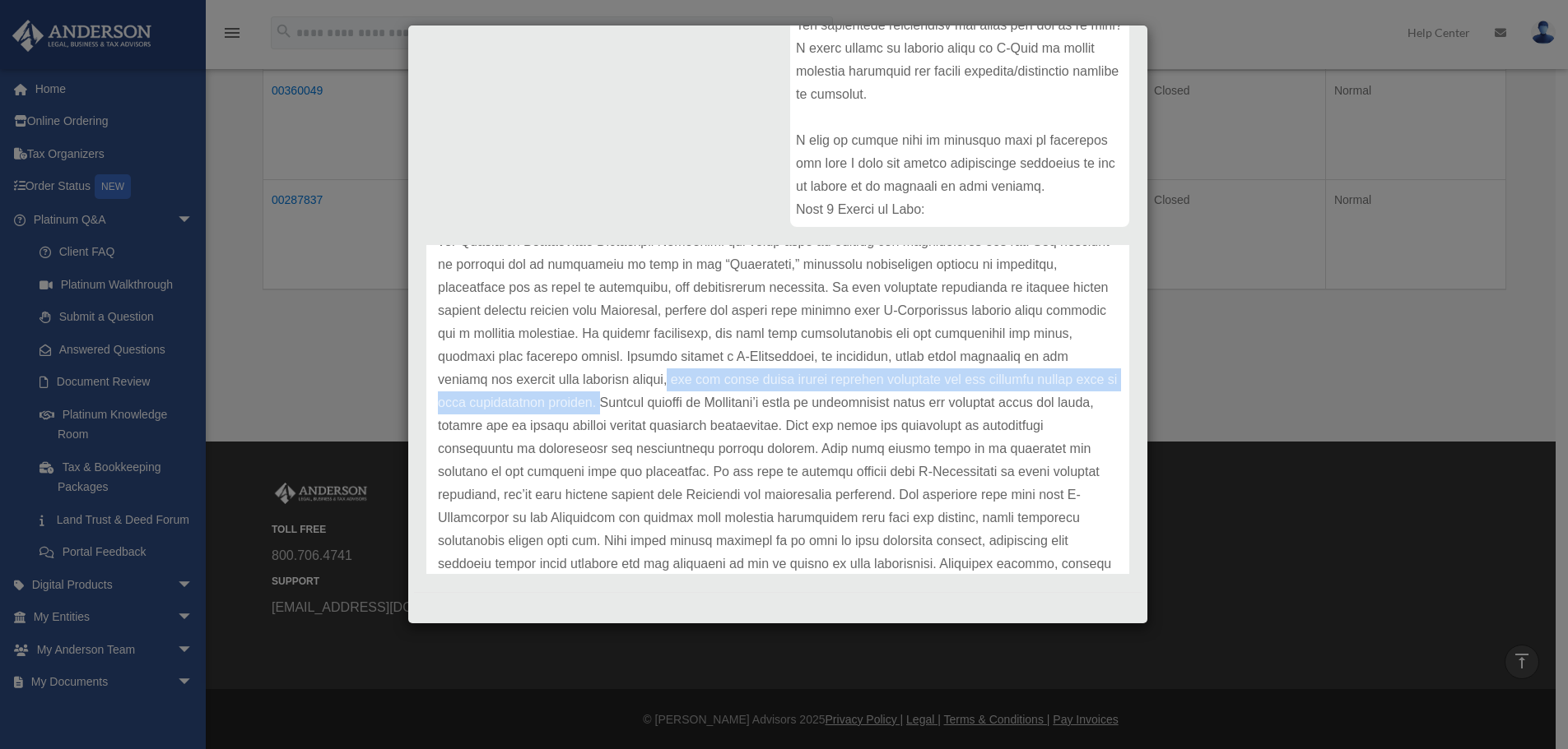
drag, startPoint x: 796, startPoint y: 375, endPoint x: 713, endPoint y: 402, distance: 87.3
click at [713, 402] on p at bounding box center [778, 391] width 680 height 460
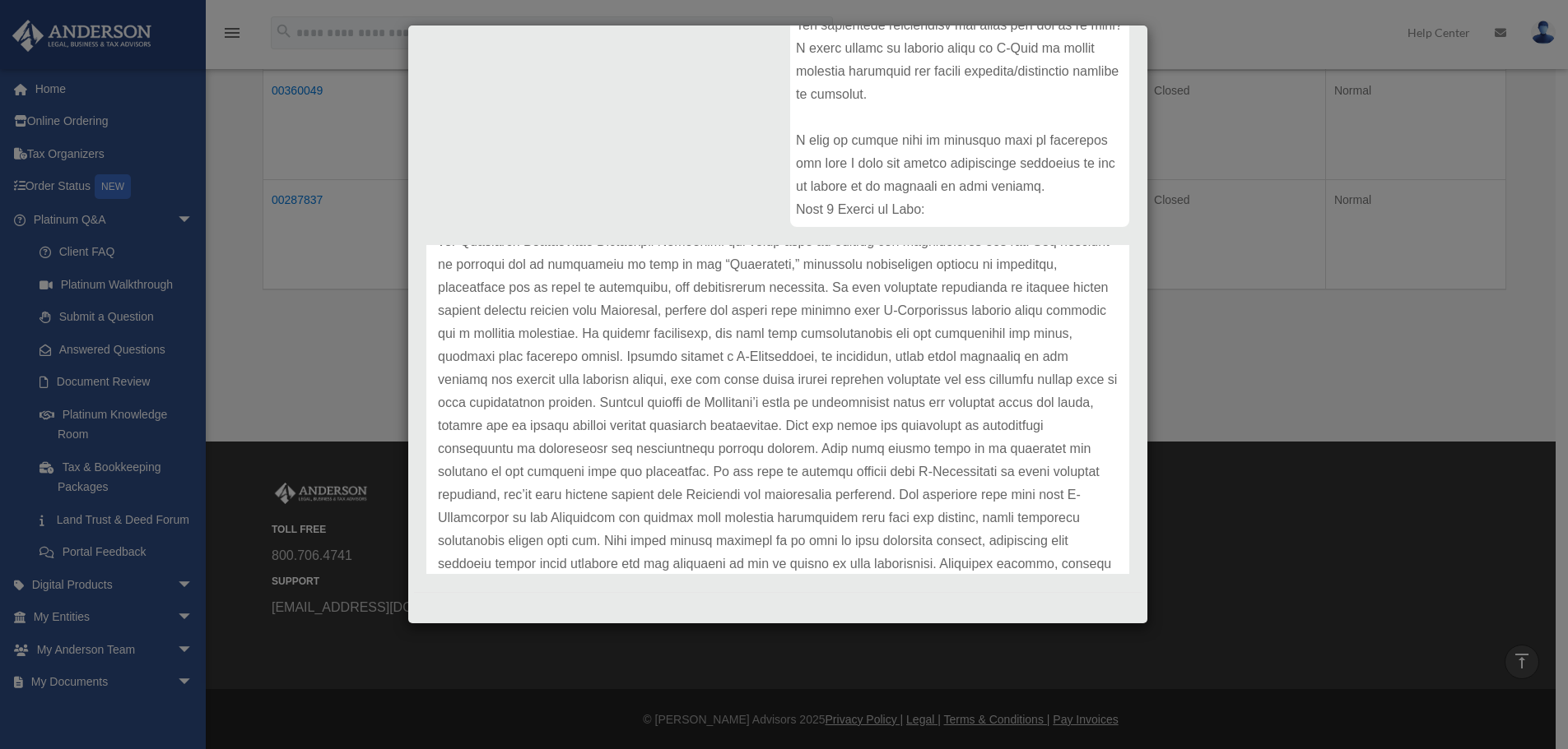
click at [722, 401] on p at bounding box center [778, 391] width 680 height 460
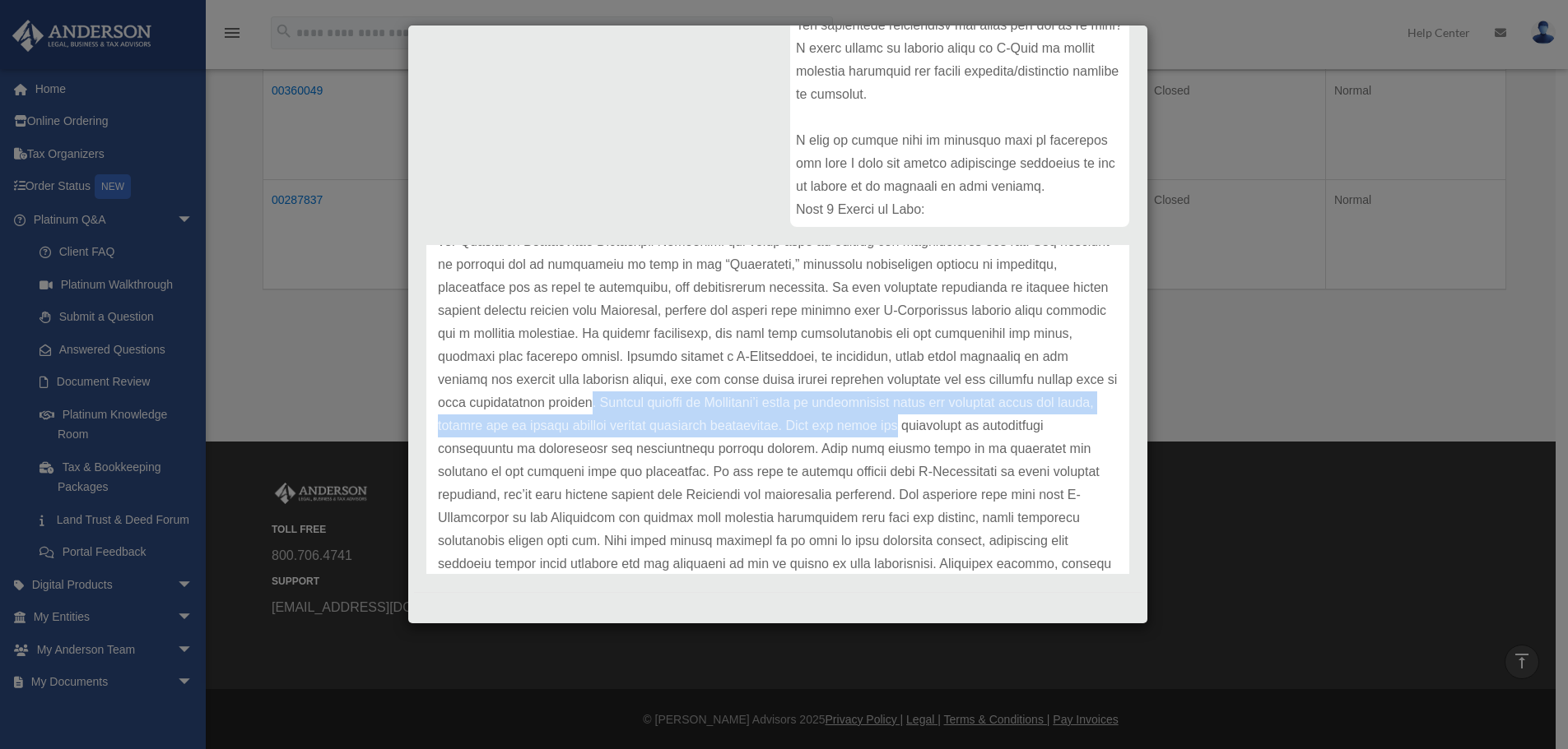
drag, startPoint x: 706, startPoint y: 401, endPoint x: 1084, endPoint y: 419, distance: 378.4
click at [1084, 419] on p at bounding box center [778, 391] width 680 height 460
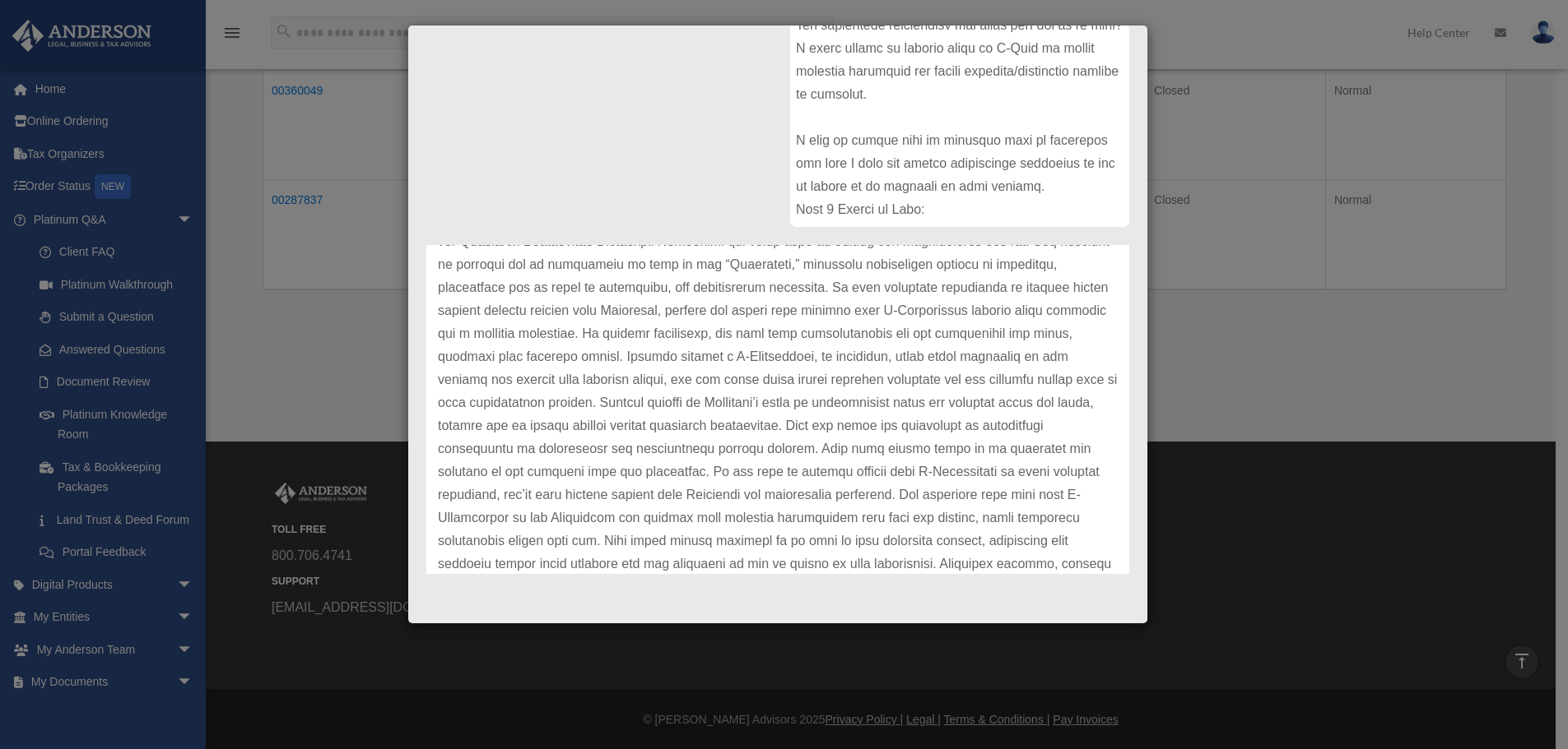
click at [582, 439] on p at bounding box center [778, 391] width 680 height 460
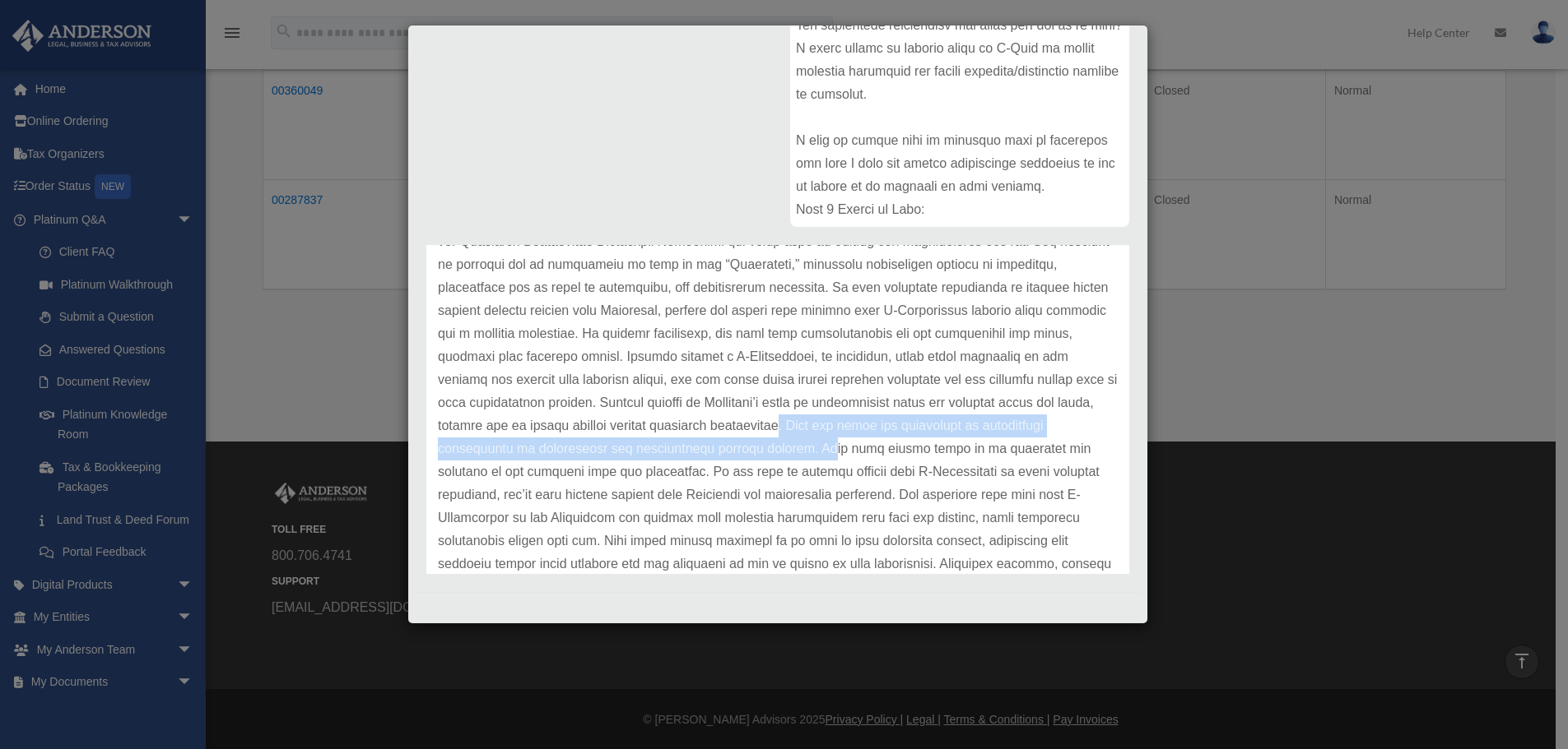
drag, startPoint x: 947, startPoint y: 420, endPoint x: 949, endPoint y: 442, distance: 22.1
click at [949, 442] on p at bounding box center [778, 391] width 680 height 460
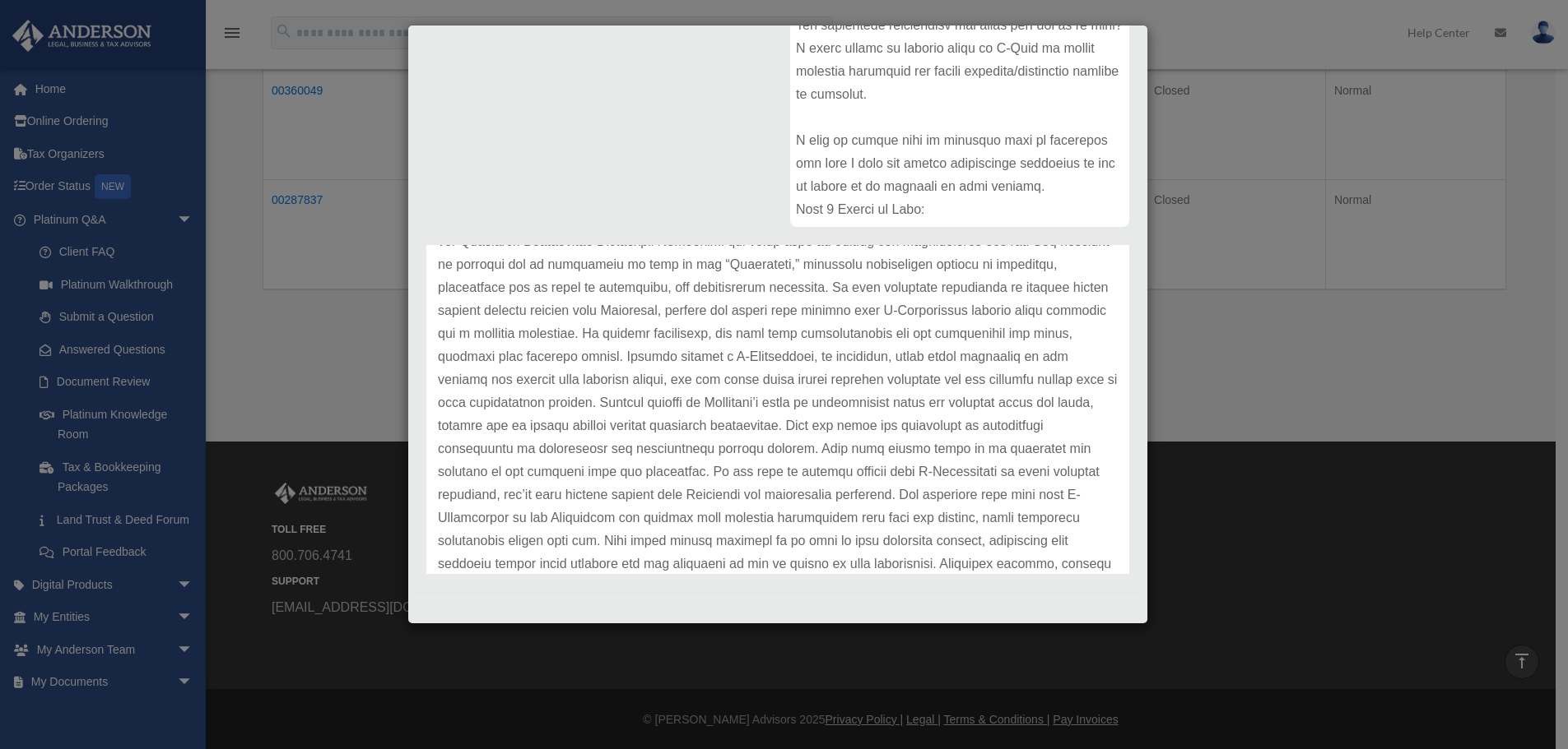
click at [548, 493] on p at bounding box center [778, 391] width 680 height 460
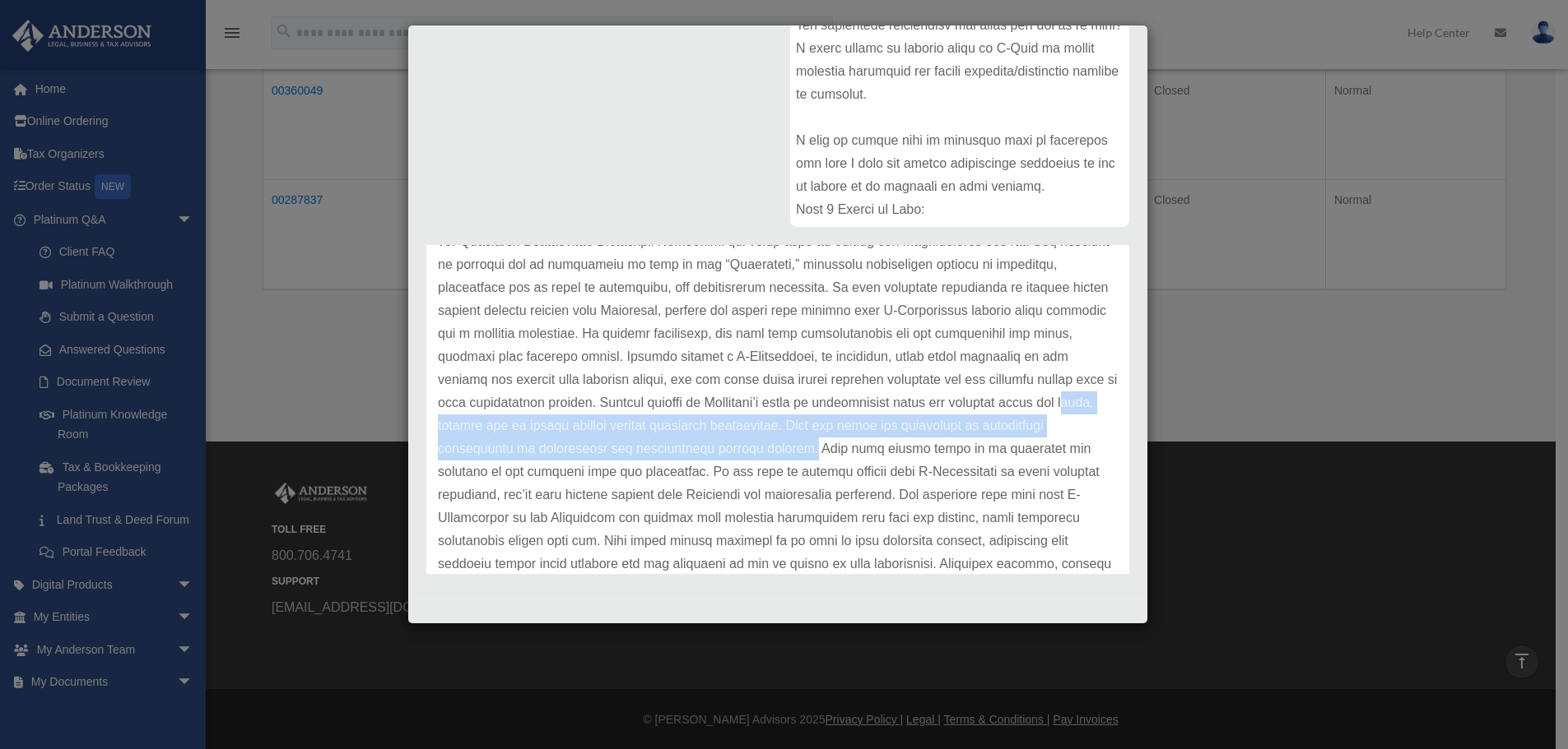
drag, startPoint x: 554, startPoint y: 417, endPoint x: 929, endPoint y: 450, distance: 376.4
click at [929, 450] on p at bounding box center [778, 391] width 680 height 460
drag, startPoint x: 444, startPoint y: 453, endPoint x: 927, endPoint y: 450, distance: 483.0
click at [927, 450] on p at bounding box center [778, 391] width 680 height 460
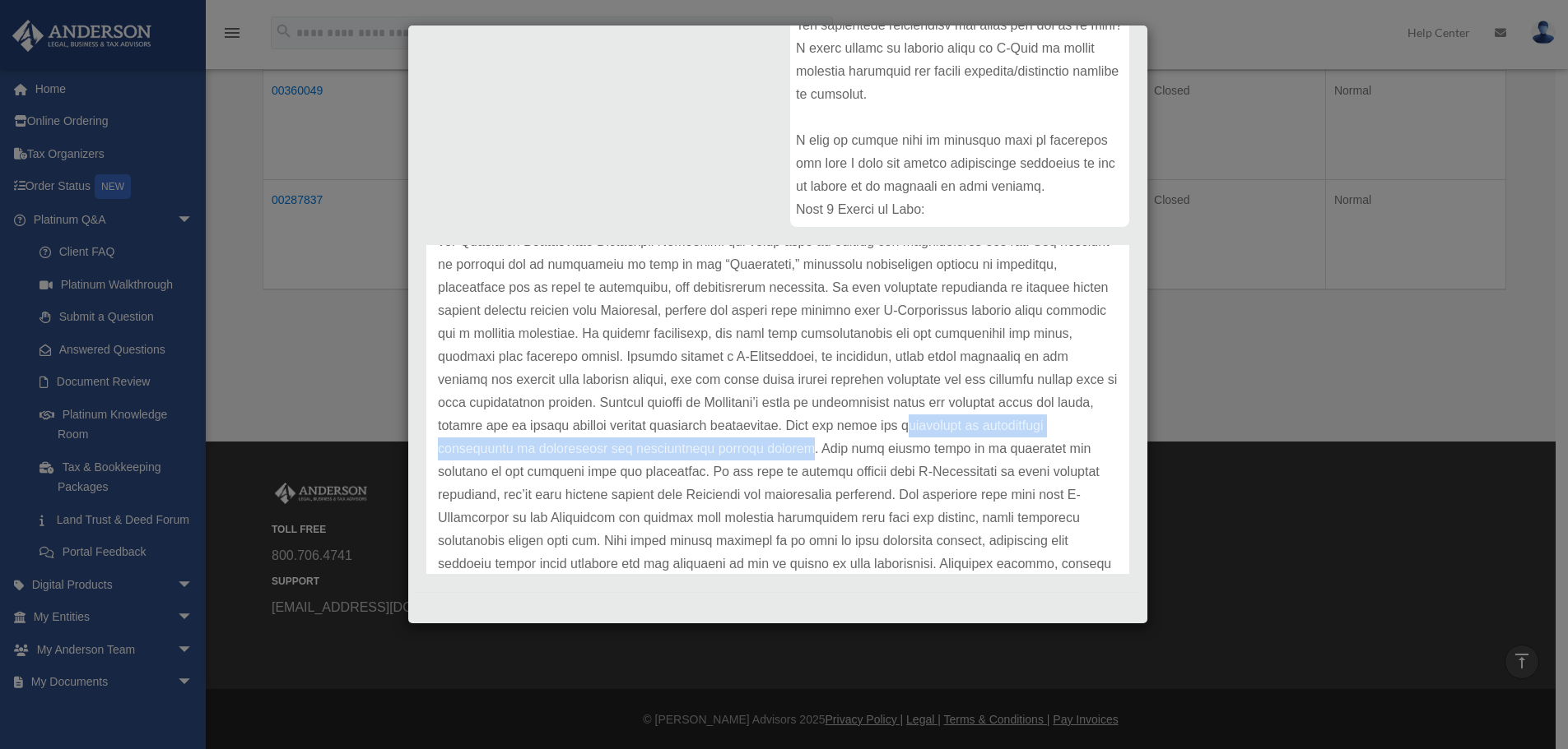
click at [927, 450] on p at bounding box center [778, 391] width 680 height 460
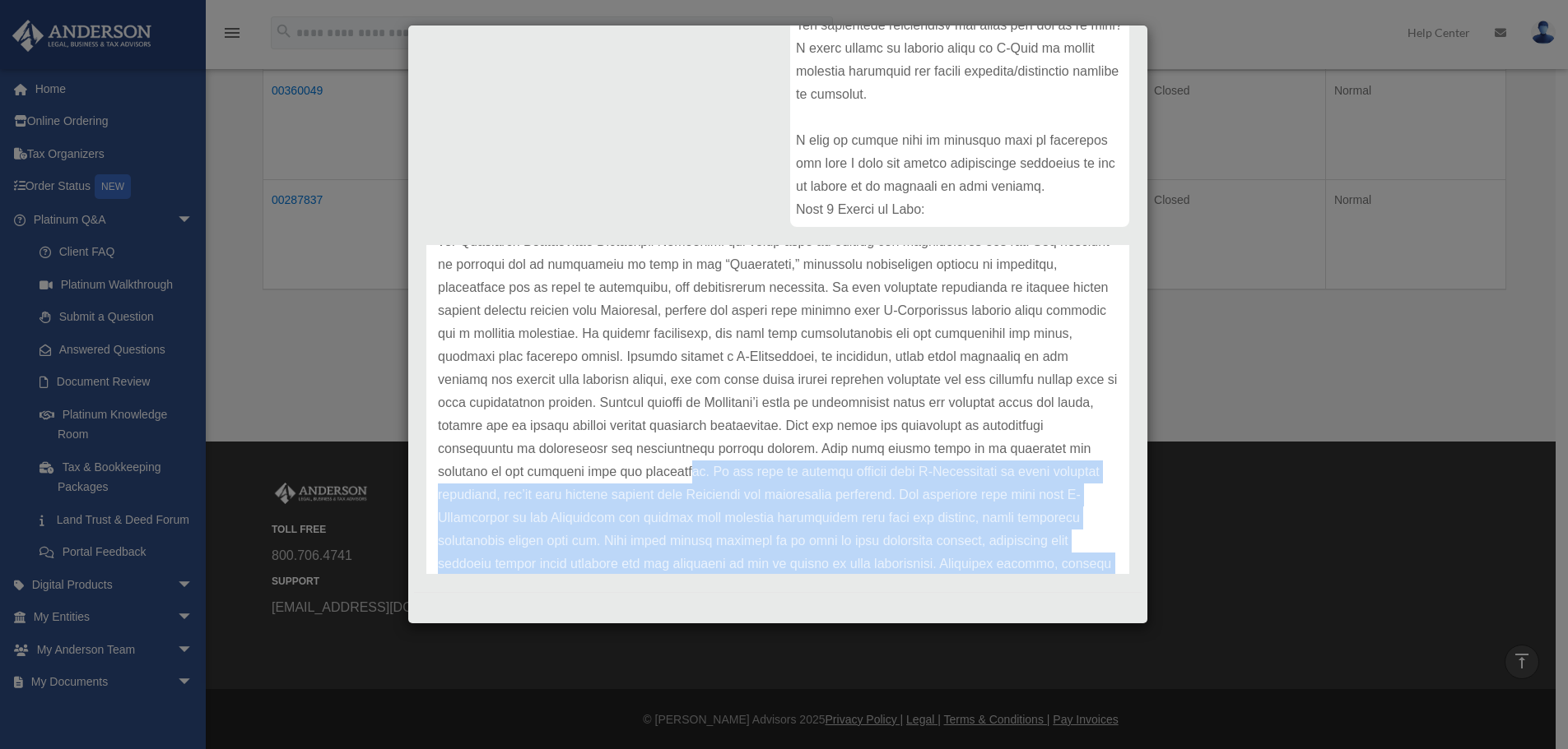
drag, startPoint x: 413, startPoint y: 468, endPoint x: 785, endPoint y: 471, distance: 372.0
click at [785, 471] on div "Case Detail × Platinum Document Review [DATE] 13:49 Case Number 01092383 Create…" at bounding box center [777, 324] width 740 height 600
click at [785, 471] on p at bounding box center [778, 391] width 680 height 460
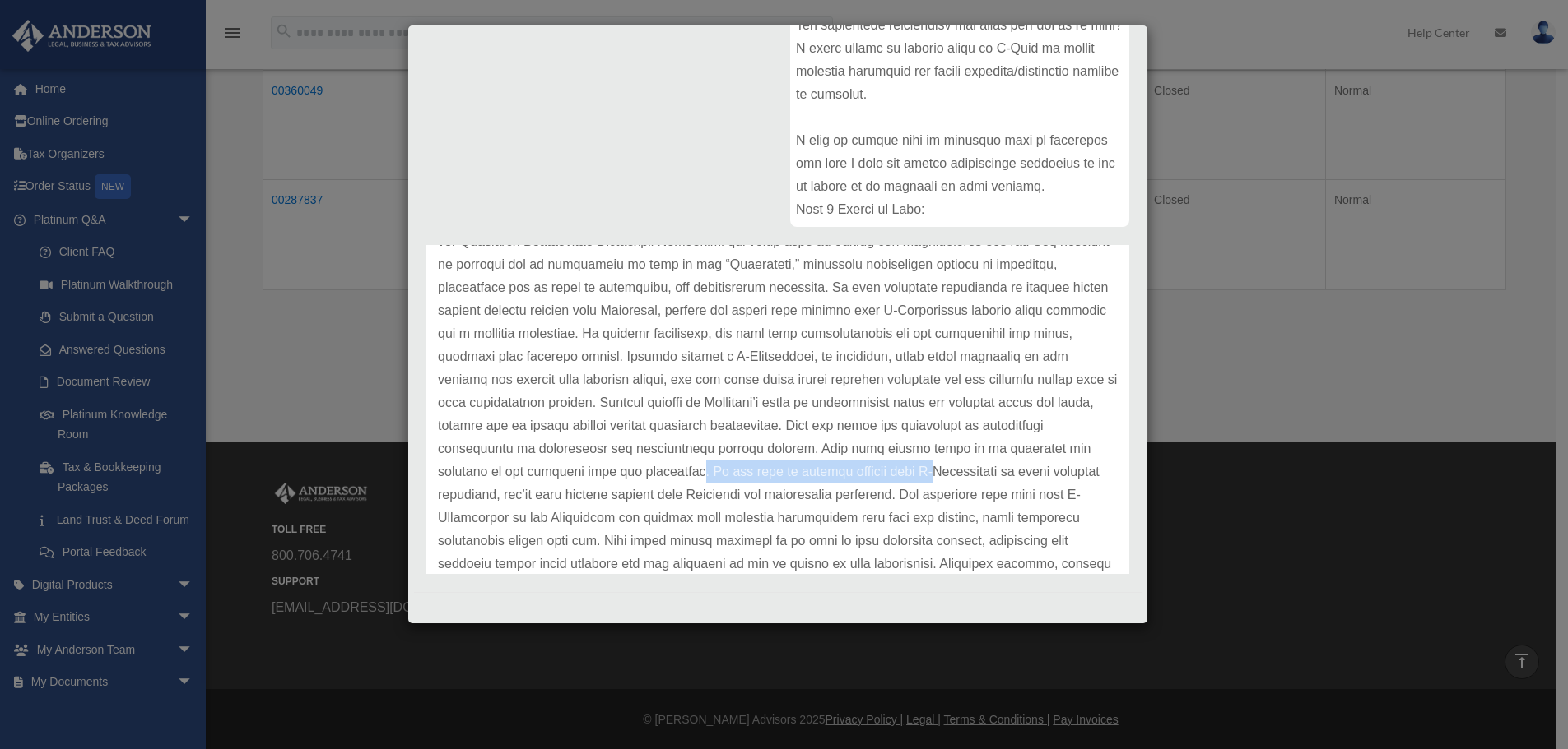
drag, startPoint x: 799, startPoint y: 474, endPoint x: 1032, endPoint y: 474, distance: 233.0
click at [1032, 474] on p at bounding box center [778, 391] width 680 height 460
click at [1027, 556] on p at bounding box center [778, 391] width 680 height 460
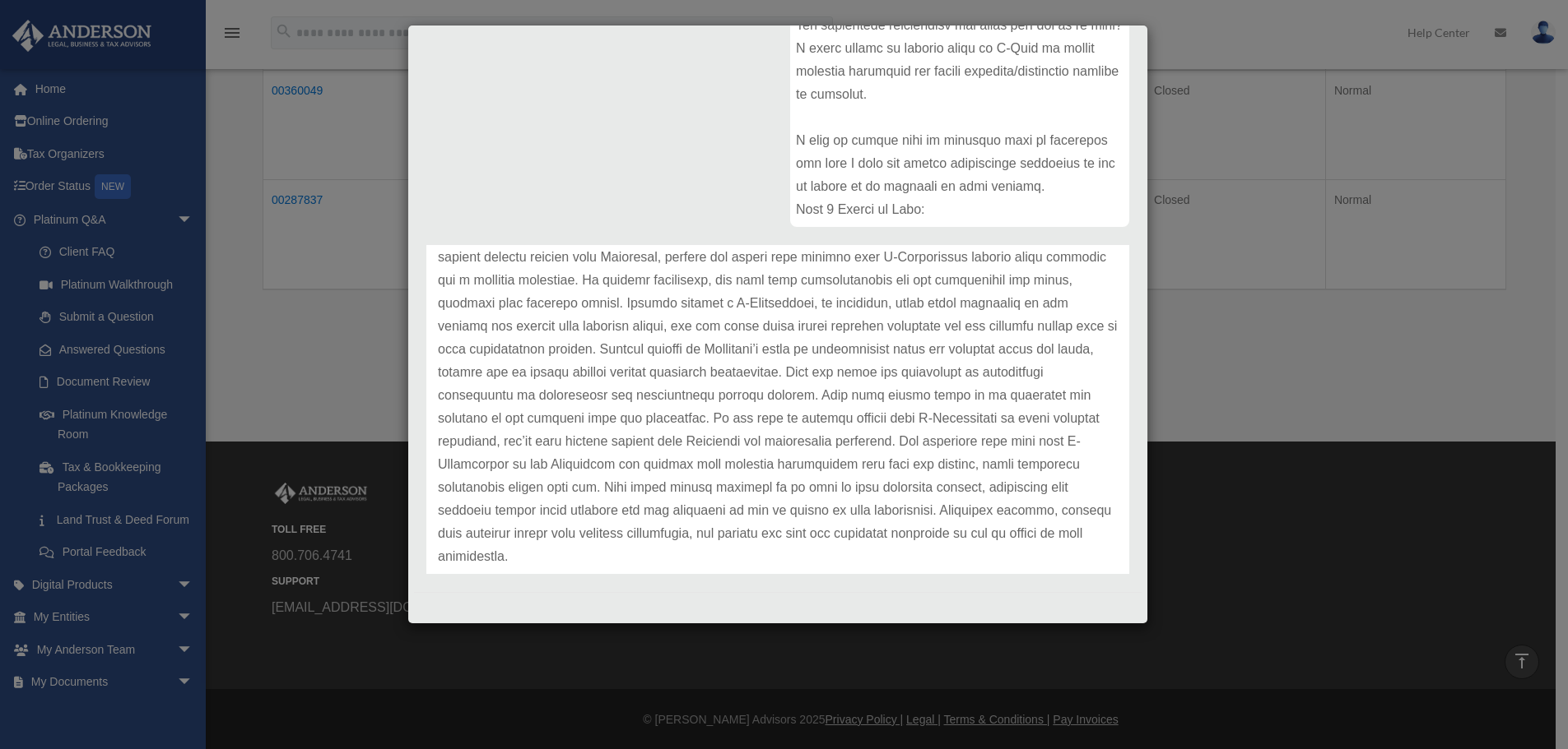
scroll to position [252, 0]
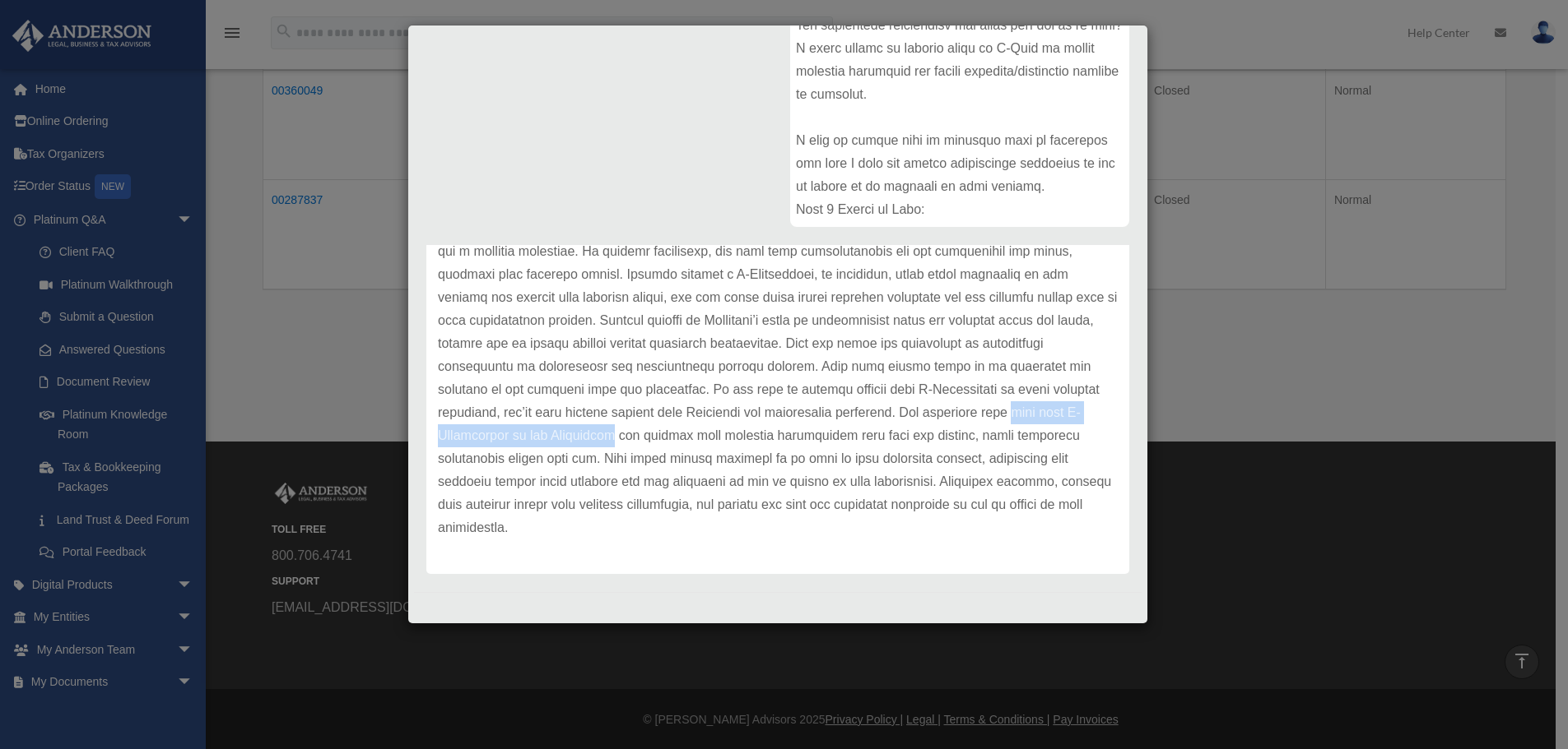
drag, startPoint x: 536, startPoint y: 427, endPoint x: 789, endPoint y: 442, distance: 253.4
click at [789, 442] on p at bounding box center [778, 309] width 680 height 460
click at [827, 438] on p at bounding box center [778, 309] width 680 height 460
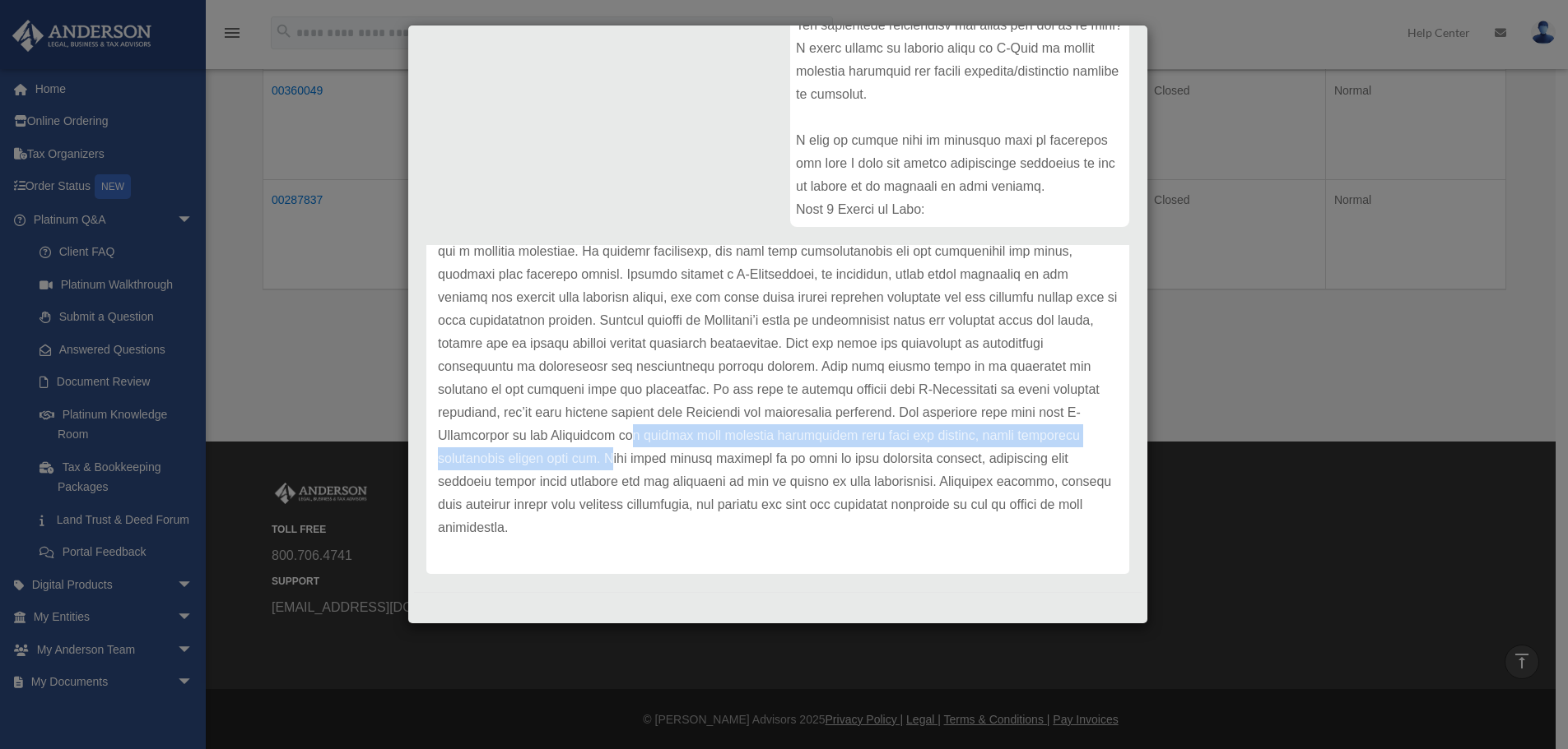
drag, startPoint x: 811, startPoint y: 434, endPoint x: 760, endPoint y: 457, distance: 55.9
click at [760, 457] on p at bounding box center [778, 309] width 680 height 460
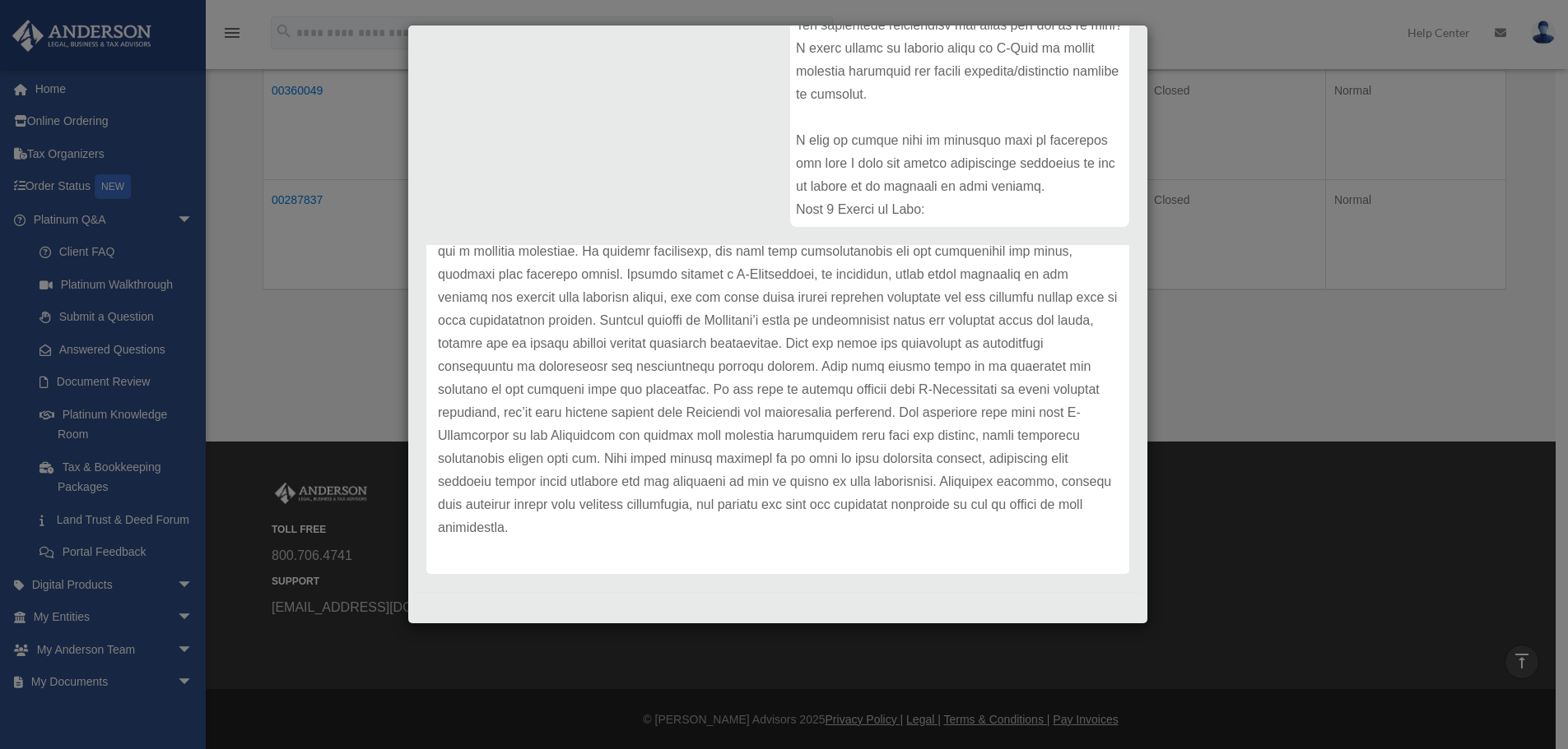
click at [767, 456] on p at bounding box center [778, 309] width 680 height 460
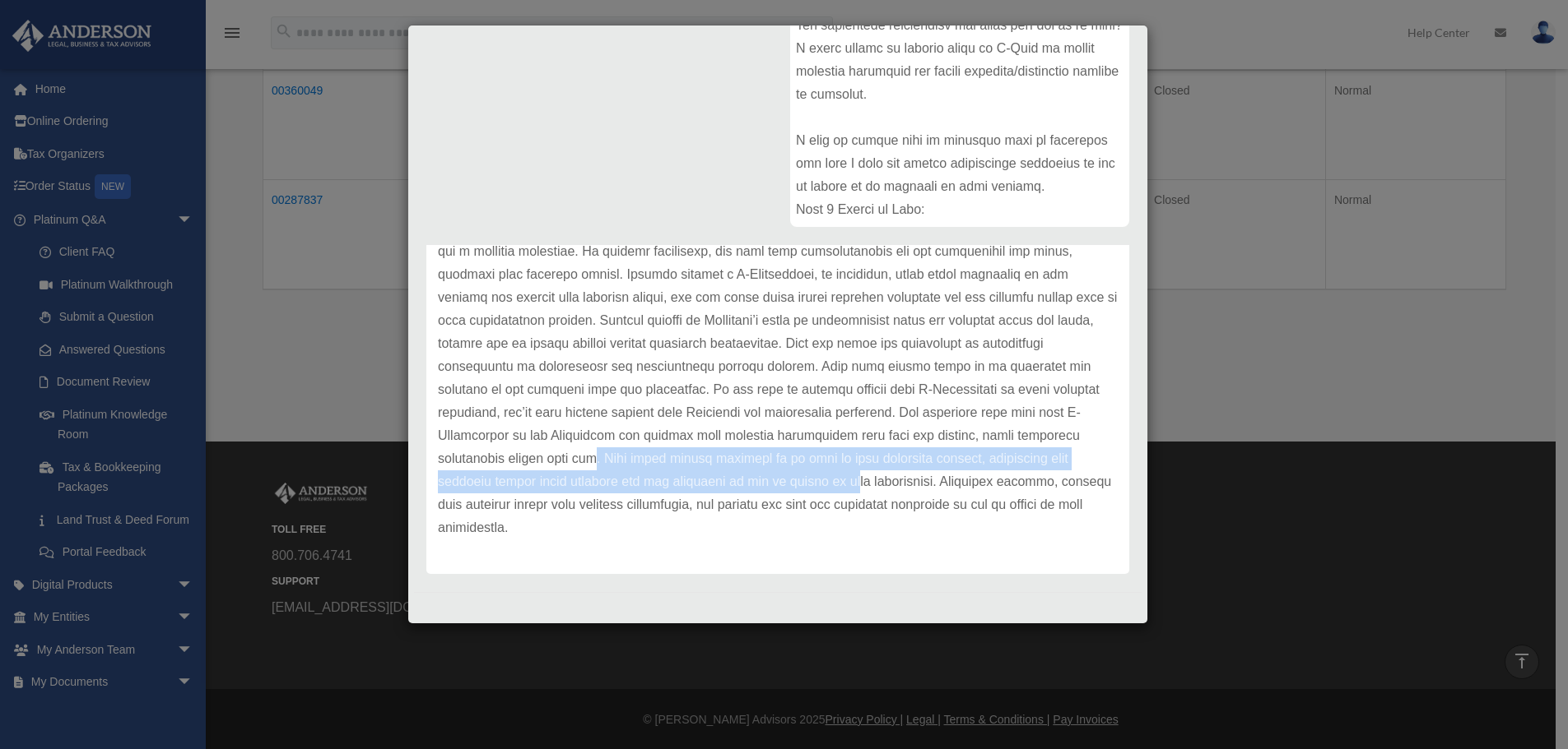
drag, startPoint x: 746, startPoint y: 460, endPoint x: 987, endPoint y: 481, distance: 241.9
click at [987, 481] on p at bounding box center [778, 309] width 680 height 460
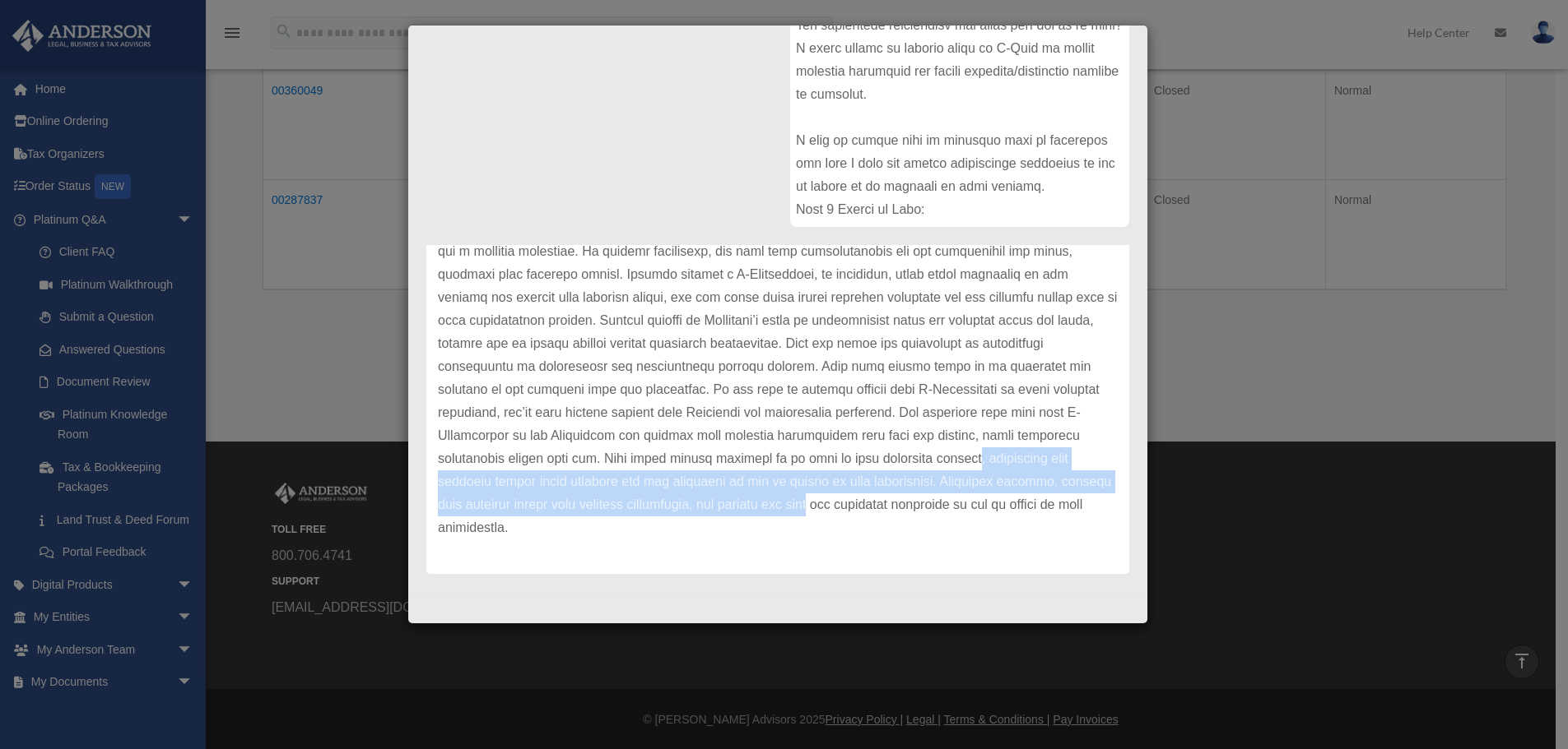
drag, startPoint x: 485, startPoint y: 482, endPoint x: 985, endPoint y: 501, distance: 500.4
click at [985, 501] on p at bounding box center [778, 309] width 680 height 460
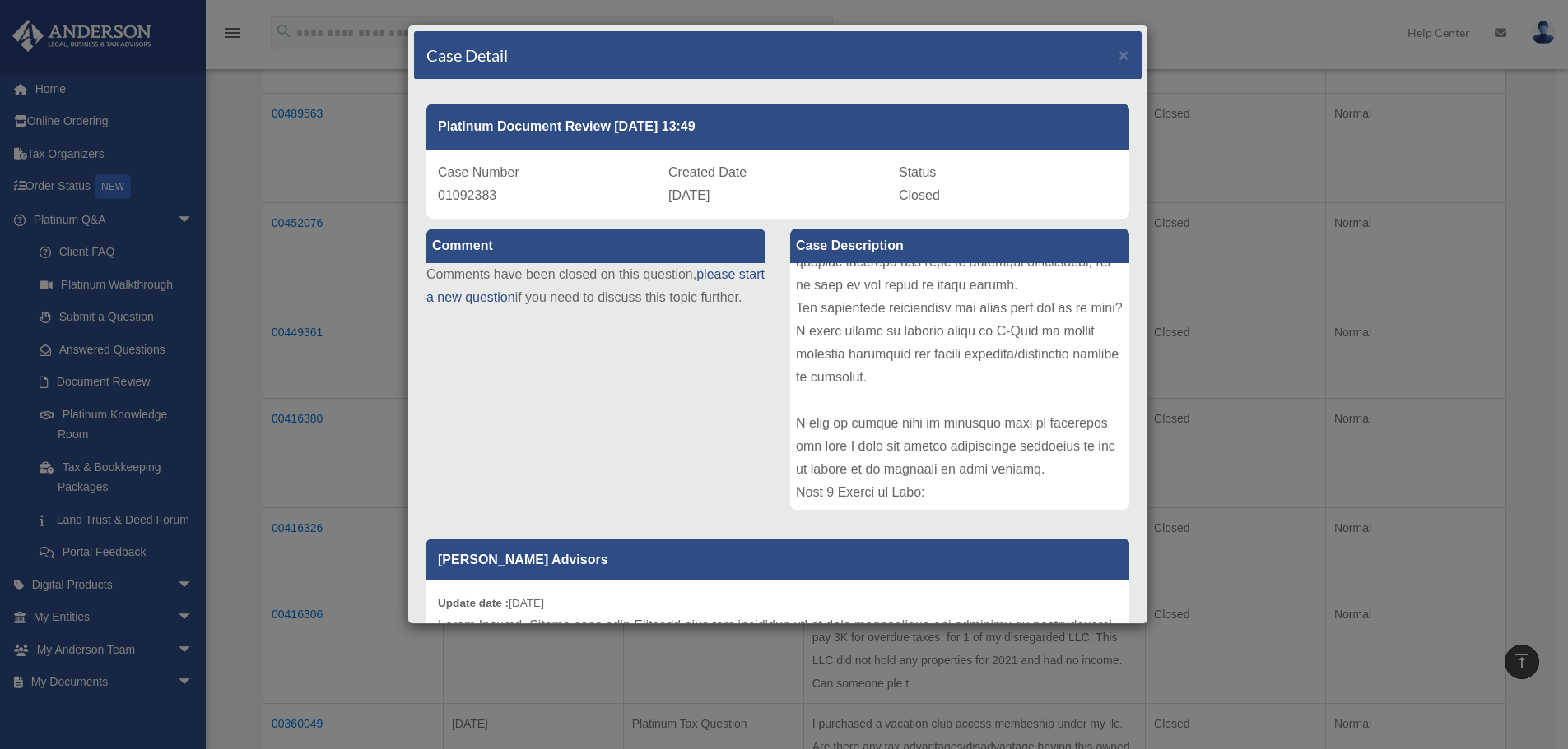
scroll to position [305, 0]
click at [1118, 50] on span "×" at bounding box center [1124, 54] width 11 height 19
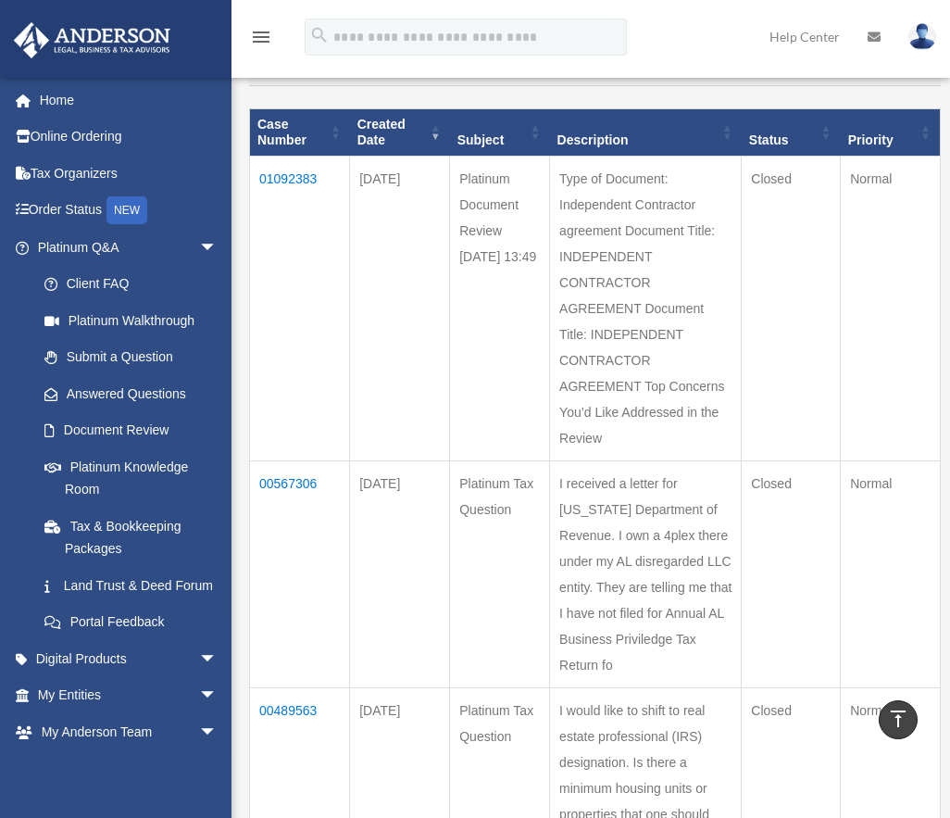
scroll to position [185, 0]
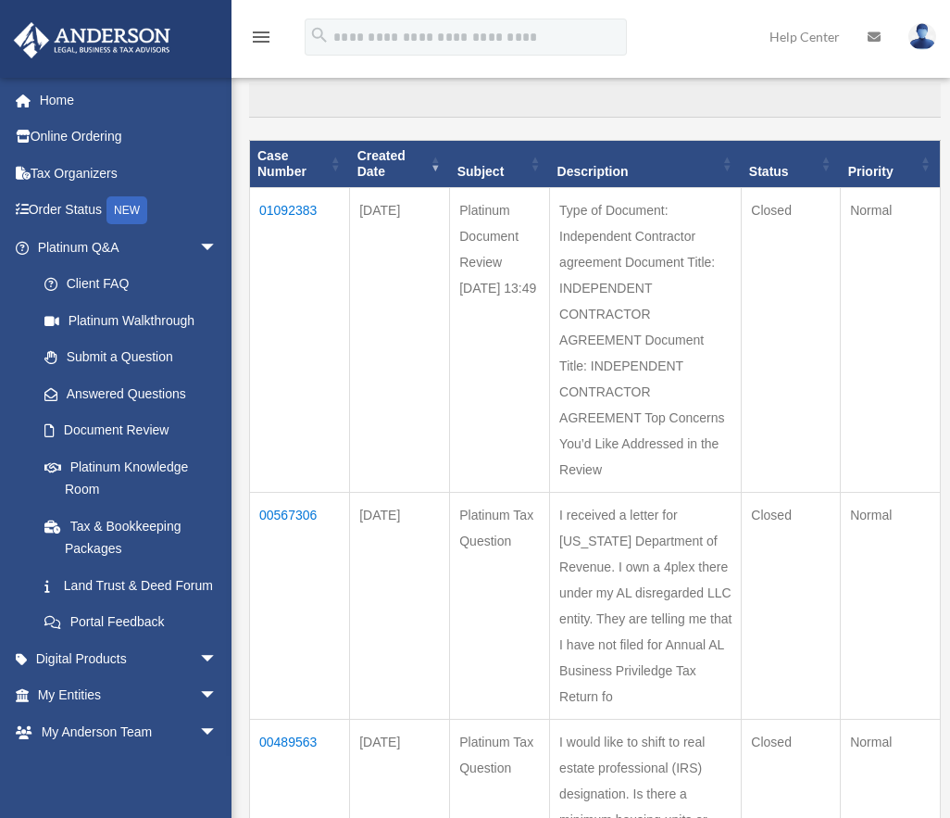
drag, startPoint x: 561, startPoint y: 420, endPoint x: 700, endPoint y: 473, distance: 148.6
click at [700, 473] on td "Type of Document: Independent Contractor agreement Document Title: INDEPENDENT …" at bounding box center [646, 339] width 192 height 305
click at [470, 319] on td "Platinum Document Review [DATE] 13:49" at bounding box center [500, 339] width 100 height 305
